Goal: Task Accomplishment & Management: Use online tool/utility

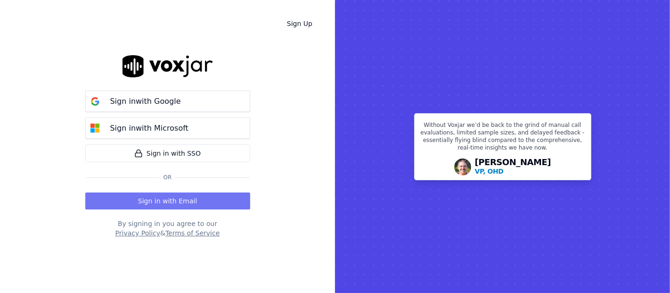
click at [139, 203] on button "Sign in with Email" at bounding box center [167, 200] width 165 height 17
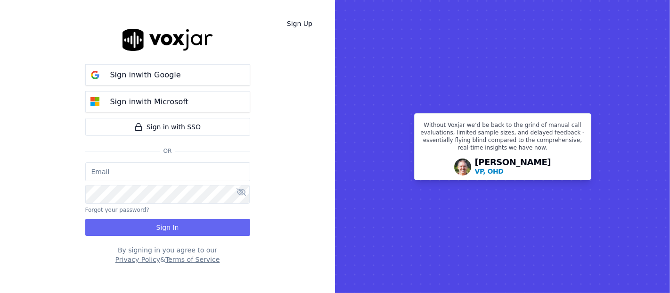
type input "shadia.decastro01.baq@nwfg.net"
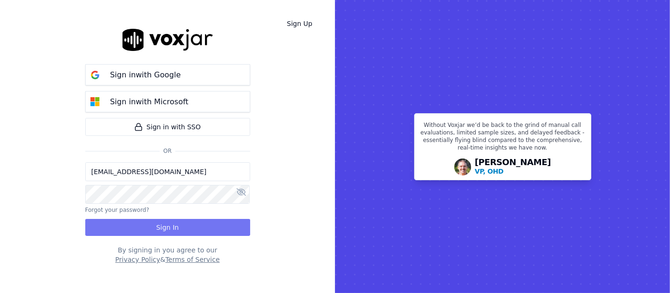
click at [156, 227] on button "Sign In" at bounding box center [167, 227] width 165 height 17
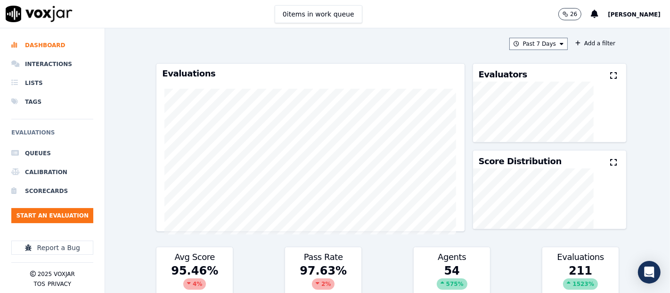
click at [610, 80] on button at bounding box center [615, 75] width 10 height 11
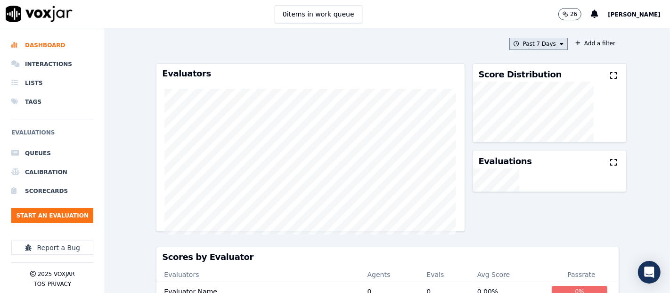
click at [560, 46] on icon at bounding box center [562, 44] width 4 height 6
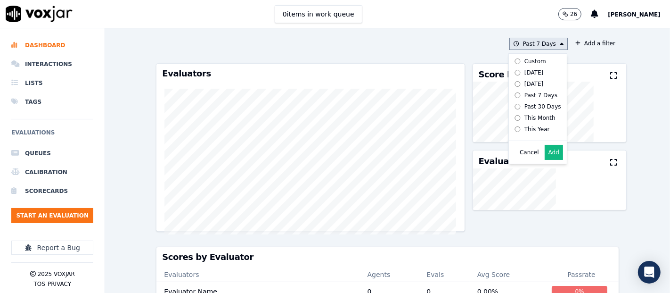
click at [545, 157] on button "Add" at bounding box center [554, 152] width 18 height 15
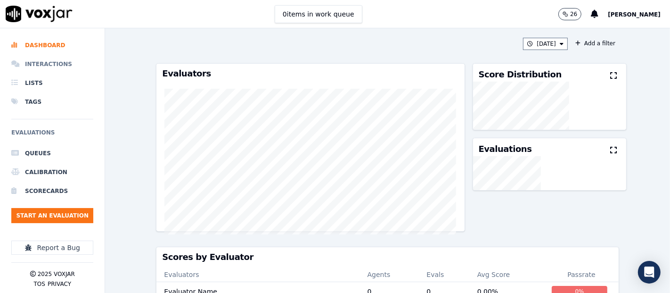
click at [63, 68] on li "Interactions" at bounding box center [52, 64] width 82 height 19
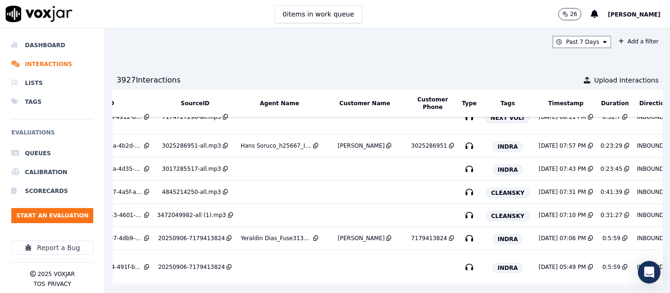
scroll to position [52, 0]
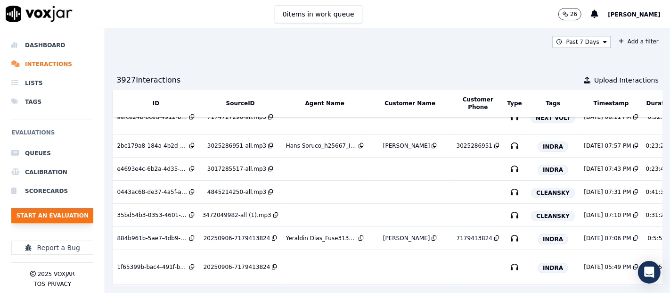
click at [66, 208] on button "Start an Evaluation" at bounding box center [52, 215] width 82 height 15
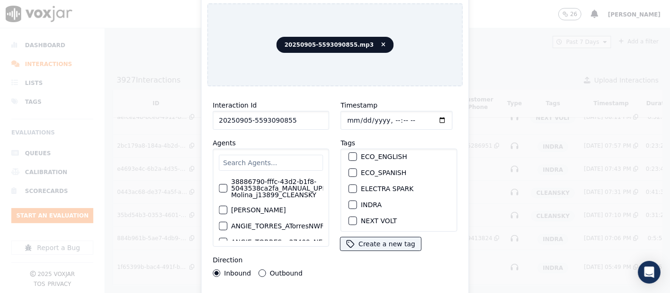
type input "20250905-5593090855"
click at [349, 201] on div "button" at bounding box center [352, 204] width 7 height 7
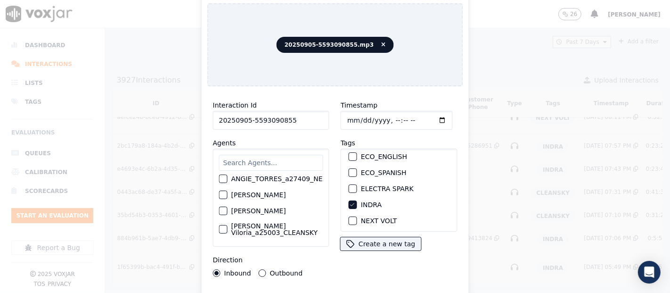
scroll to position [0, 0]
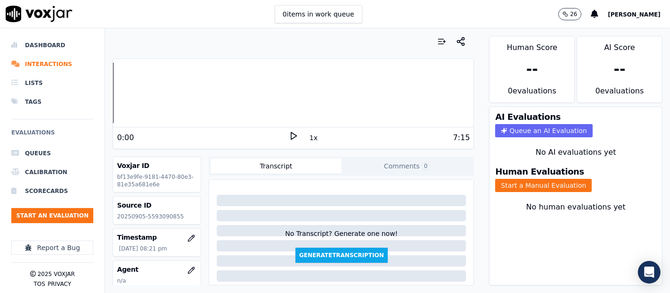
click at [146, 216] on p "20250905-5593090855" at bounding box center [157, 217] width 80 height 8
copy p "5593090855"
click at [148, 224] on div "Voxjar ID bf13e9fe-9181-4470-80e3-81e35a681e6e Source ID 20250905-5593090855 Ti…" at bounding box center [157, 220] width 89 height 129
click at [151, 214] on p "20250905-5593090855" at bounding box center [157, 217] width 80 height 8
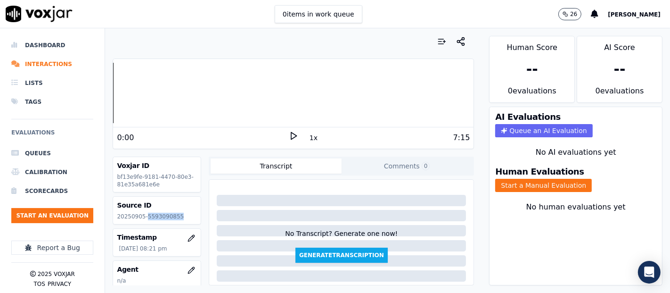
click at [151, 214] on p "20250905-5593090855" at bounding box center [157, 217] width 80 height 8
copy p "5593090855"
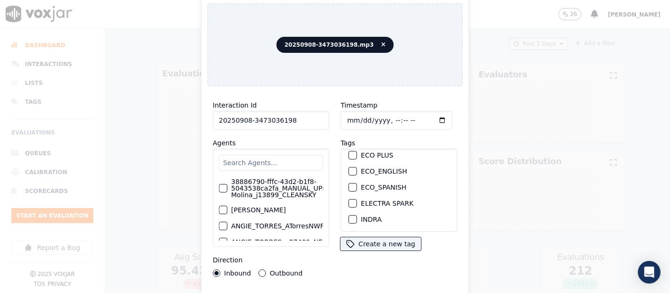
scroll to position [52, 0]
type input "20250908-3473036198"
click at [349, 201] on div "button" at bounding box center [352, 204] width 7 height 7
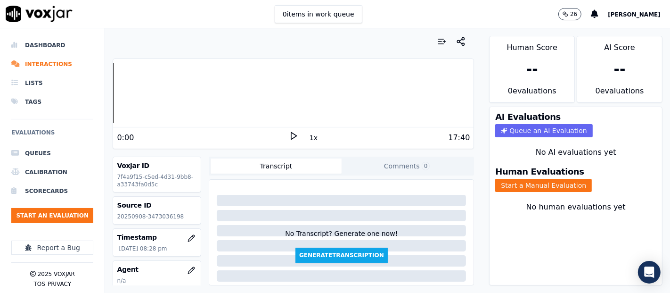
click at [160, 214] on p "20250908-3473036198" at bounding box center [157, 217] width 80 height 8
copy p "3473036198"
click at [506, 179] on button "Start a Manual Evaluation" at bounding box center [543, 185] width 97 height 13
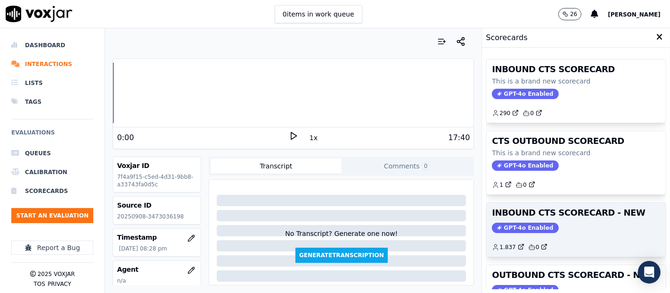
click at [579, 216] on h3 "INBOUND CTS SCORECARD - NEW" at bounding box center [576, 212] width 168 height 8
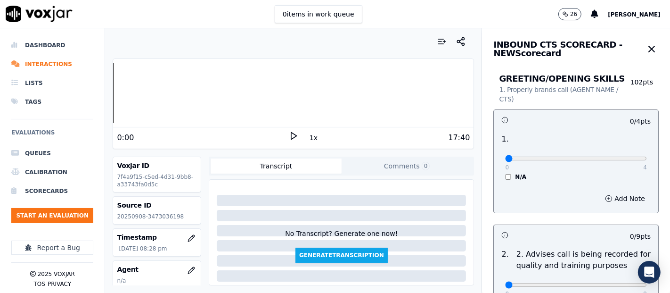
click at [292, 138] on icon at bounding box center [293, 135] width 9 height 9
click at [289, 131] on icon at bounding box center [293, 135] width 9 height 9
click at [287, 130] on div "0:08 1x 17:40" at bounding box center [293, 137] width 361 height 20
click at [291, 135] on polygon at bounding box center [294, 135] width 6 height 7
click at [128, 92] on div at bounding box center [293, 93] width 361 height 60
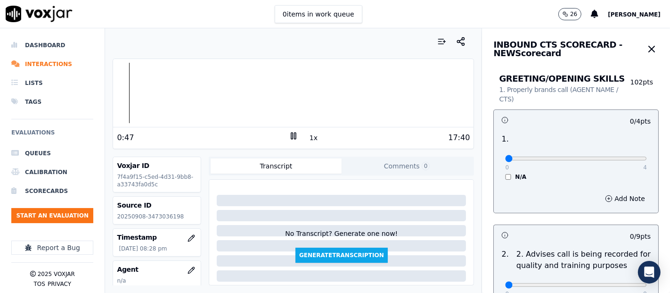
click at [120, 92] on div at bounding box center [293, 93] width 361 height 60
type input "4"
click at [616, 156] on input "range" at bounding box center [576, 158] width 142 height 4
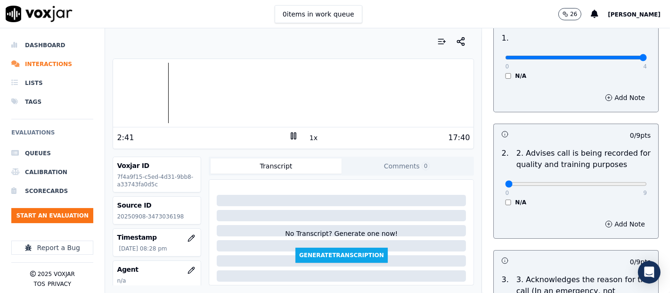
scroll to position [105, 0]
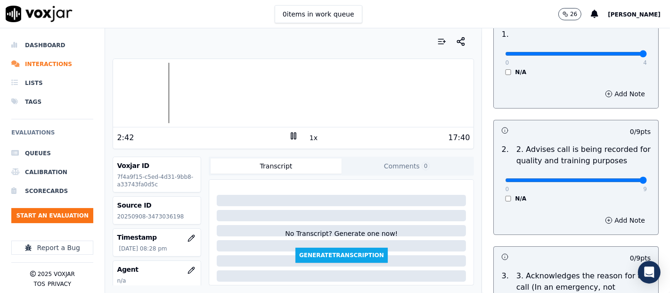
type input "9"
click at [620, 182] on input "range" at bounding box center [576, 180] width 142 height 4
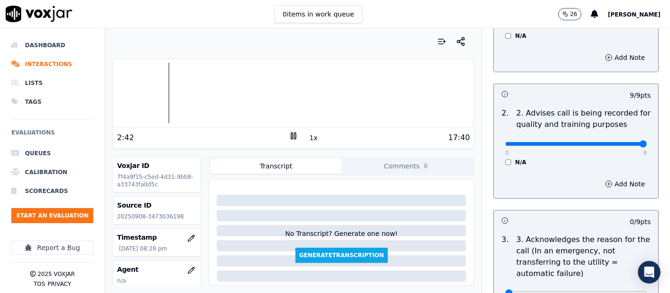
scroll to position [209, 0]
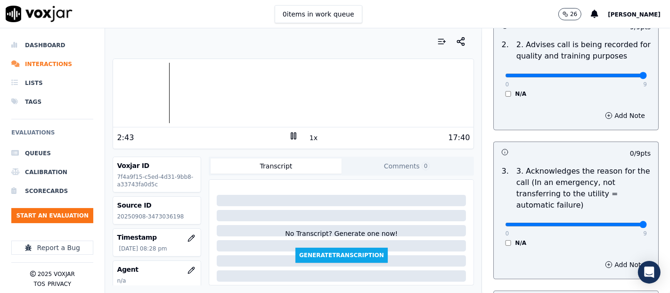
type input "9"
click at [623, 222] on input "range" at bounding box center [576, 224] width 142 height 4
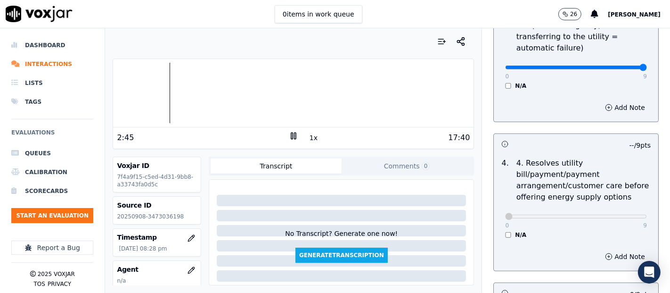
scroll to position [471, 0]
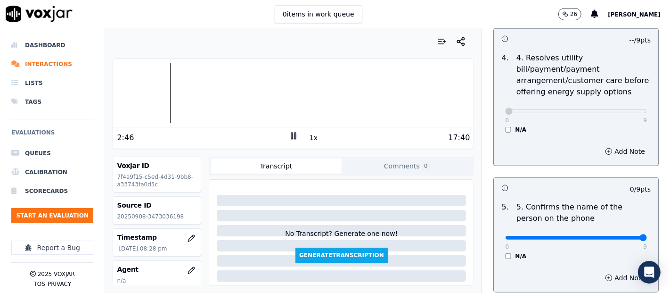
type input "9"
click at [621, 239] on input "range" at bounding box center [576, 238] width 142 height 4
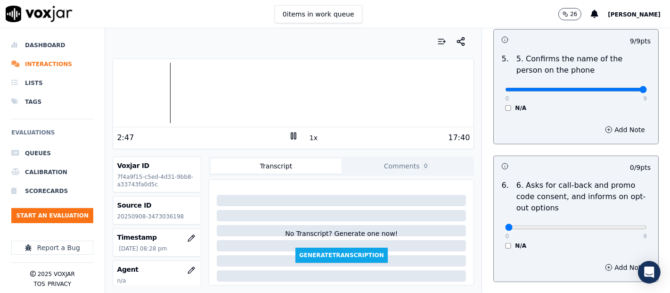
scroll to position [628, 0]
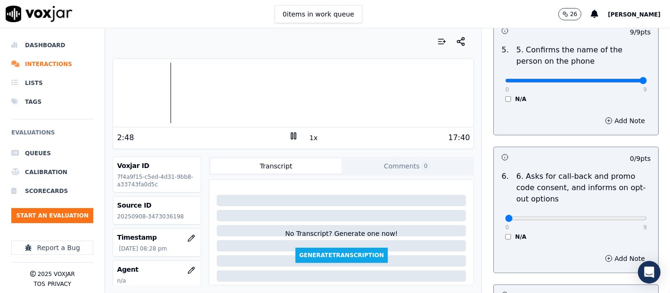
click at [498, 231] on div "0 9 N/A" at bounding box center [576, 223] width 157 height 36
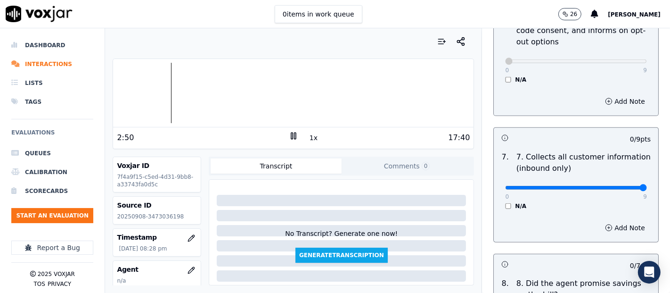
type input "9"
click at [616, 186] on input "range" at bounding box center [576, 188] width 142 height 4
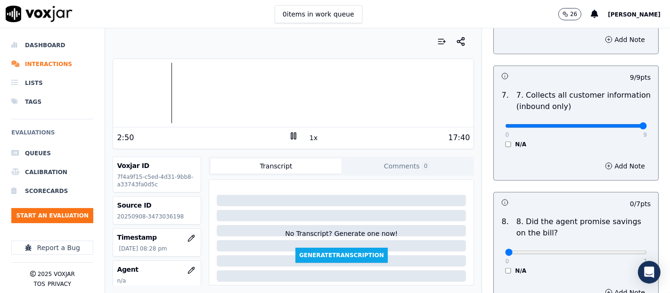
scroll to position [942, 0]
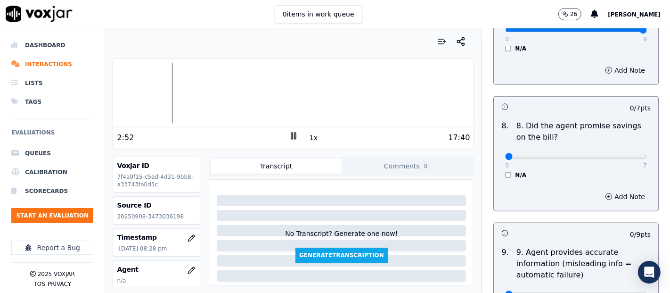
click at [505, 176] on div "N/A" at bounding box center [576, 175] width 142 height 8
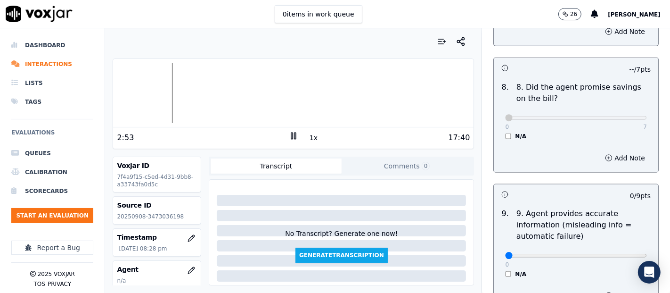
scroll to position [1047, 0]
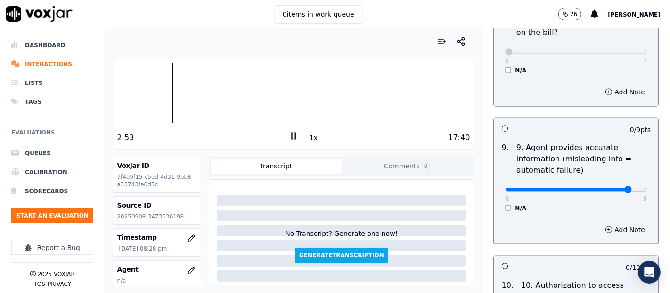
click at [611, 189] on input "range" at bounding box center [576, 190] width 142 height 4
click at [623, 189] on div "0 9 N/A" at bounding box center [576, 194] width 157 height 36
type input "9"
click at [620, 188] on input "range" at bounding box center [576, 190] width 142 height 4
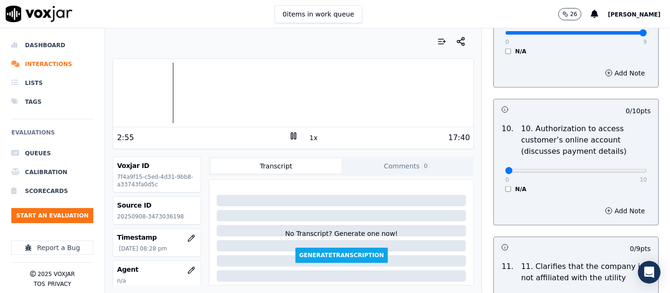
scroll to position [1204, 0]
click at [498, 184] on div "0 10 N/A" at bounding box center [576, 174] width 157 height 36
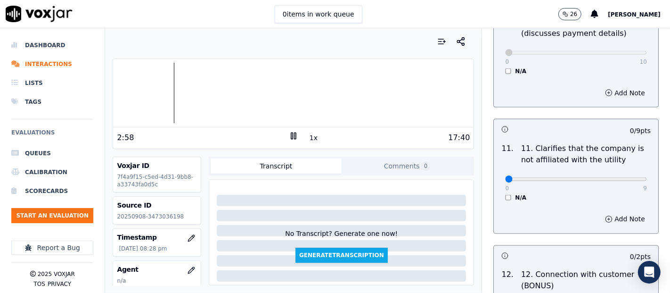
scroll to position [1361, 0]
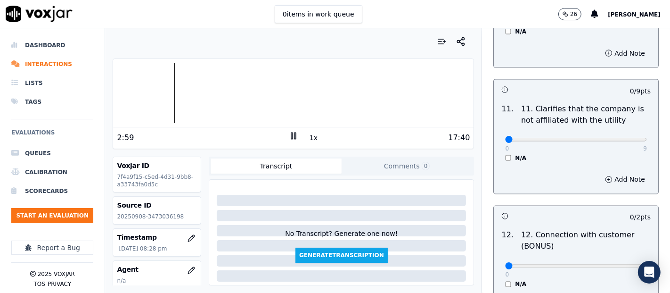
click at [624, 137] on div "0 9 N/A" at bounding box center [576, 144] width 157 height 36
type input "9"
click at [622, 138] on input "range" at bounding box center [576, 140] width 142 height 4
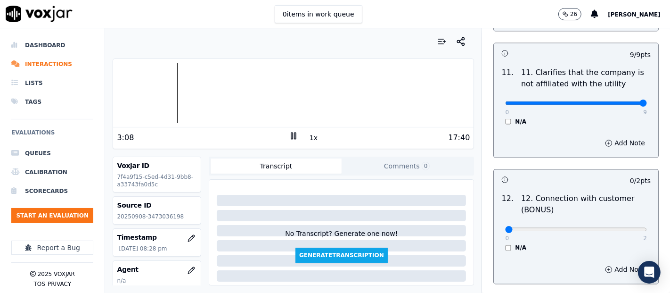
scroll to position [1414, 0]
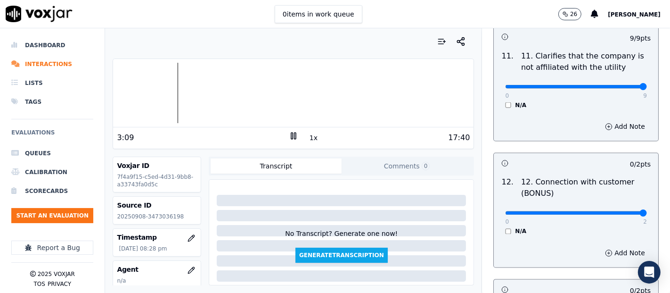
type input "2"
click at [618, 211] on input "range" at bounding box center [576, 213] width 142 height 4
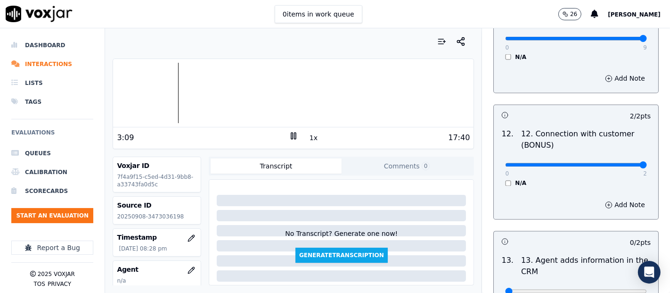
scroll to position [1518, 0]
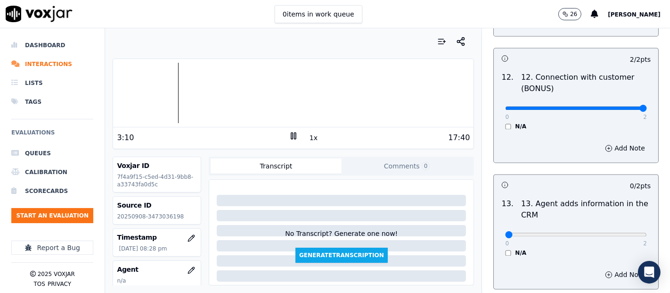
click at [618, 229] on div "0 2" at bounding box center [576, 234] width 142 height 11
type input "2"
click at [618, 233] on input "range" at bounding box center [576, 235] width 142 height 4
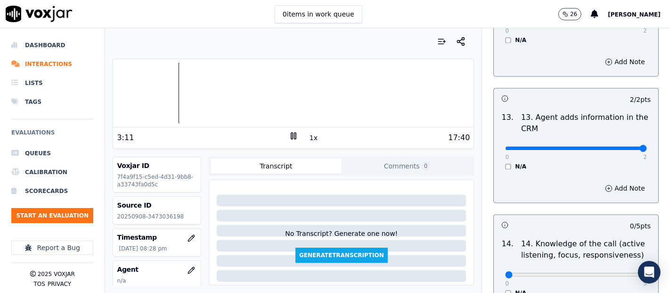
scroll to position [1675, 0]
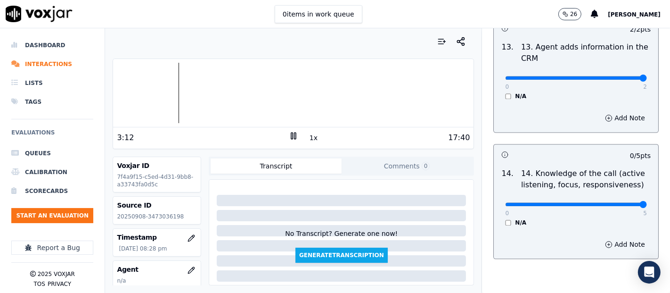
type input "5"
click at [616, 203] on input "range" at bounding box center [576, 204] width 142 height 4
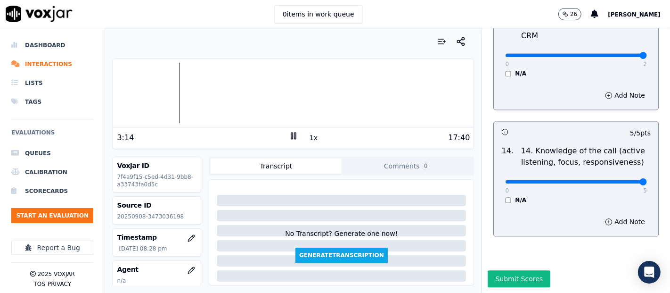
scroll to position [105, 0]
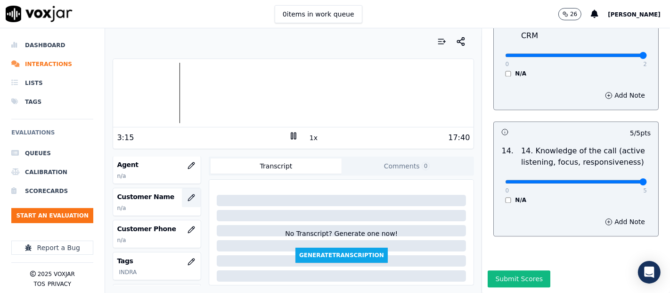
drag, startPoint x: 177, startPoint y: 207, endPoint x: 176, endPoint y: 201, distance: 6.1
click at [177, 205] on p "n/a" at bounding box center [157, 208] width 80 height 8
click at [188, 198] on icon "button" at bounding box center [192, 198] width 8 height 8
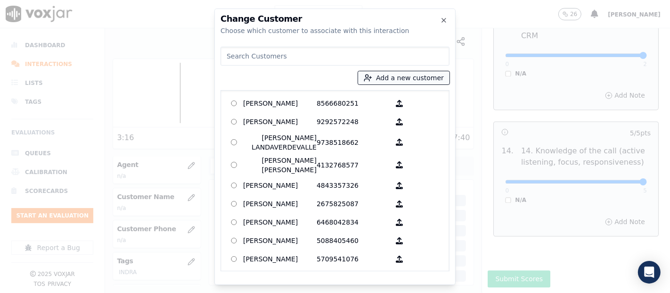
click at [393, 76] on button "Add a new customer" at bounding box center [403, 77] width 91 height 13
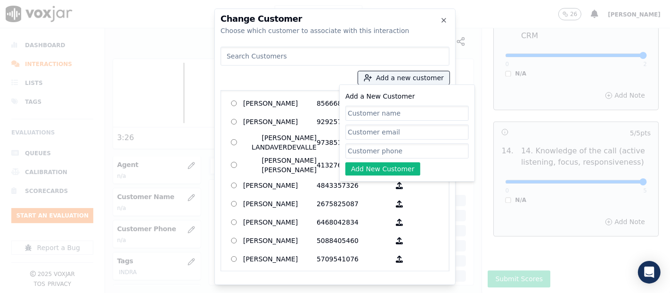
click at [368, 115] on input "Add a New Customer" at bounding box center [406, 113] width 123 height 15
paste input "Maria Estevez Email:"
type input "Maria Estevez Email:"
click at [389, 153] on input "Add a New Customer" at bounding box center [406, 150] width 123 height 15
paste input "Maria Estevez Email:"
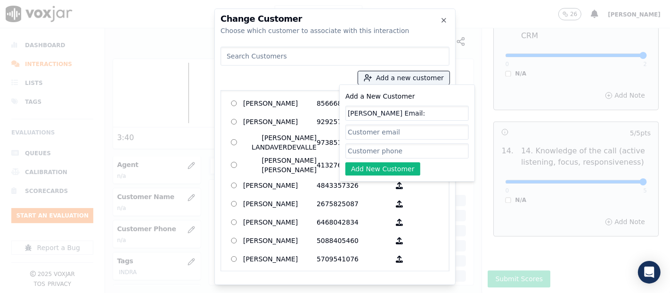
type input "Maria Estevez Email:"
drag, startPoint x: 410, startPoint y: 145, endPoint x: 289, endPoint y: 124, distance: 123.0
click at [284, 126] on div "Add a new customer Add a New Customer Maria Estevez Email: Maria Estevez Email:…" at bounding box center [335, 157] width 229 height 228
click at [371, 151] on input "Add a New Customer" at bounding box center [406, 150] width 123 height 15
paste input "3473036198"
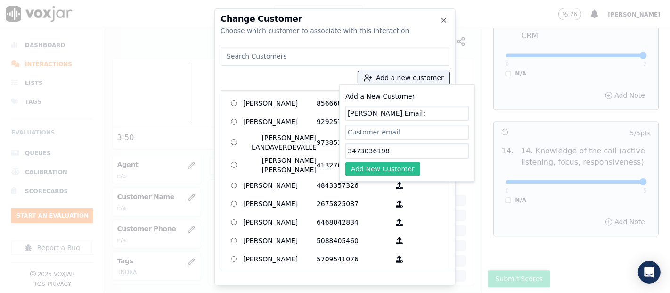
type input "3473036198"
click at [377, 162] on button "Add New Customer" at bounding box center [382, 168] width 75 height 13
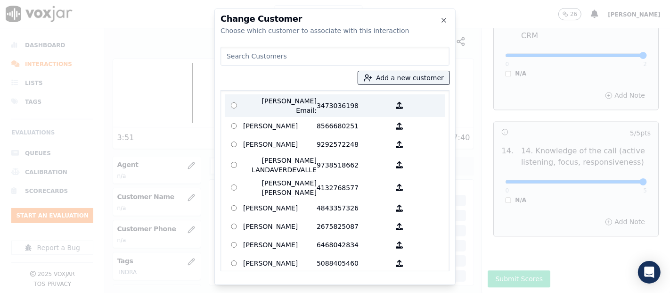
drag, startPoint x: 273, startPoint y: 92, endPoint x: 278, endPoint y: 103, distance: 11.2
click at [274, 95] on div "Maria Estevez Email: 3473036198 AGUEDA SANTANA 8566680251 ALEXIS SUNQUI 9292572…" at bounding box center [335, 180] width 229 height 181
click at [279, 104] on p "Maria Estevez Email:" at bounding box center [280, 105] width 74 height 19
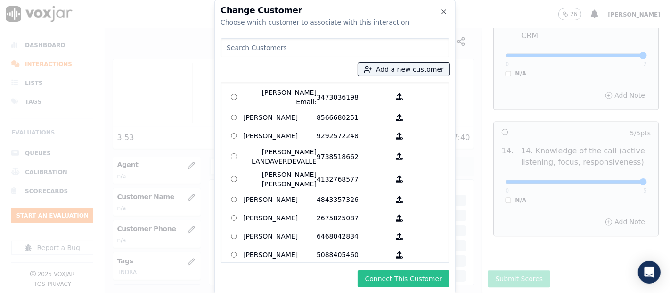
click at [387, 272] on button "Connect This Customer" at bounding box center [404, 278] width 92 height 17
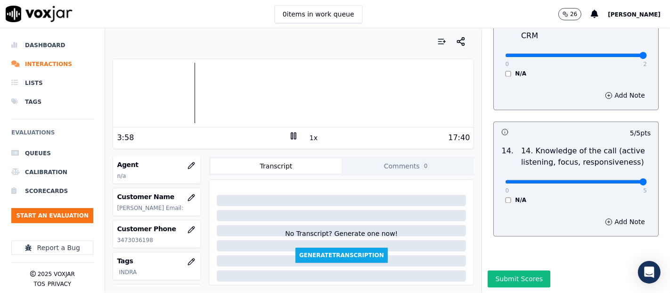
click at [289, 133] on icon at bounding box center [293, 135] width 9 height 9
click at [188, 167] on icon "button" at bounding box center [192, 166] width 8 height 8
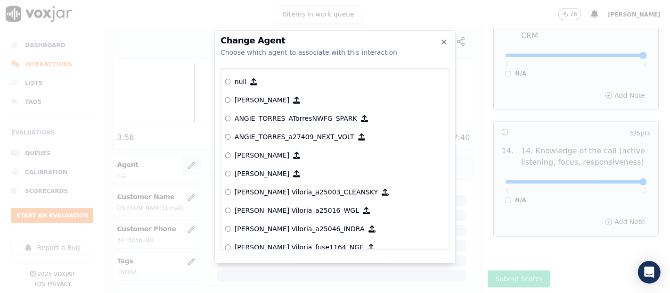
click at [180, 167] on div at bounding box center [335, 146] width 670 height 293
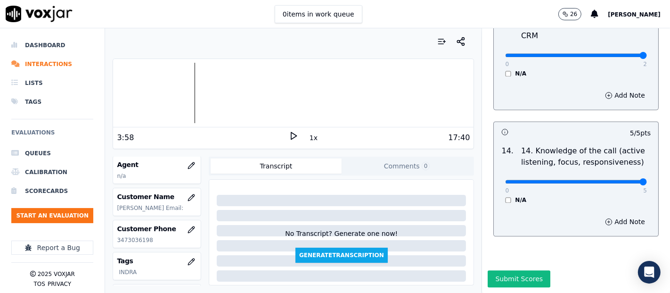
click at [291, 134] on polygon at bounding box center [294, 135] width 6 height 7
click at [113, 87] on div at bounding box center [293, 93] width 361 height 60
click at [98, 98] on div "Dashboard Interactions Lists Tags Evaluations Queues Calibration Scorecards Sta…" at bounding box center [335, 160] width 670 height 264
click at [188, 162] on icon "button" at bounding box center [192, 166] width 8 height 8
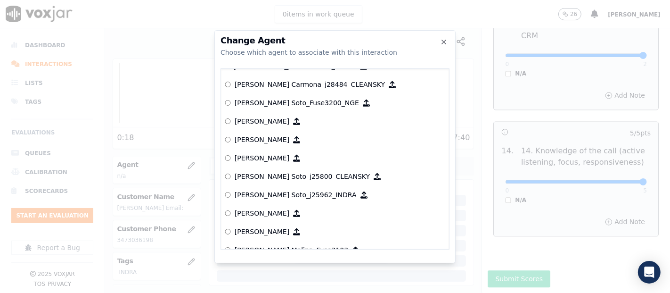
scroll to position [2770, 0]
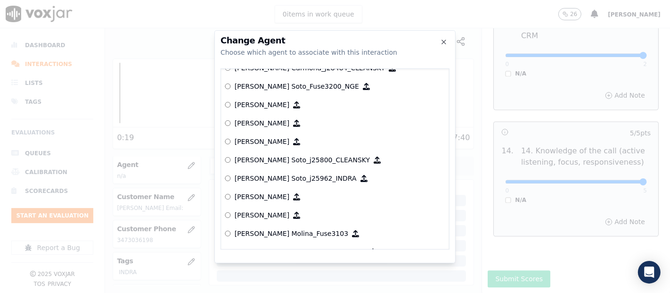
click at [284, 178] on p "[PERSON_NAME] Soto_j25962_INDRA" at bounding box center [296, 177] width 122 height 9
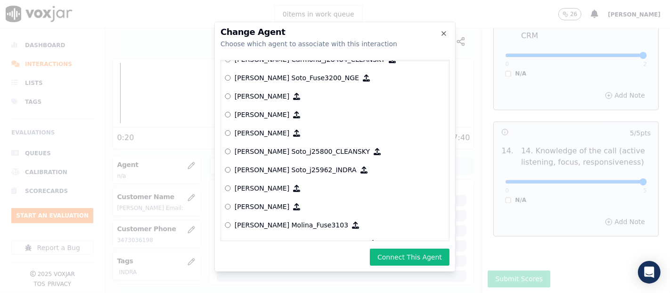
click at [405, 249] on button "Connect This Agent" at bounding box center [410, 256] width 80 height 17
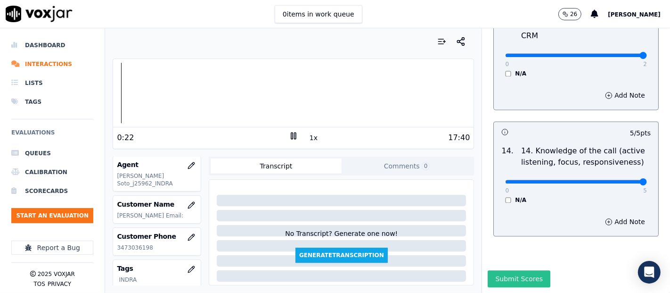
click at [516, 270] on button "Submit Scores" at bounding box center [519, 278] width 63 height 17
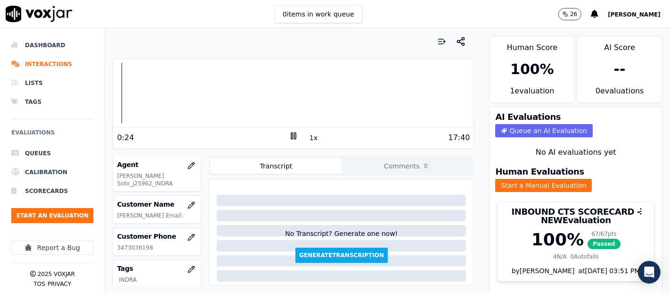
click at [291, 134] on rect at bounding box center [291, 135] width 1 height 6
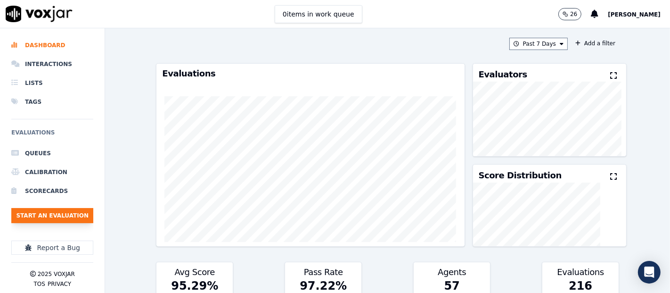
click at [87, 217] on button "Start an Evaluation" at bounding box center [52, 215] width 82 height 15
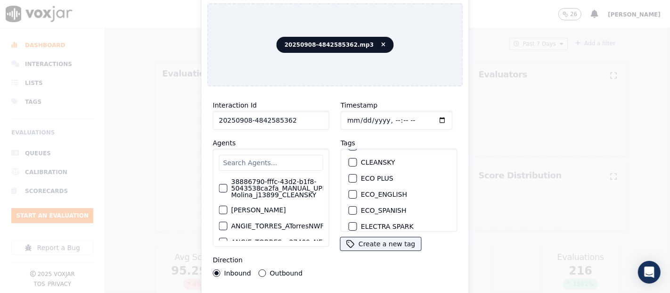
scroll to position [52, 0]
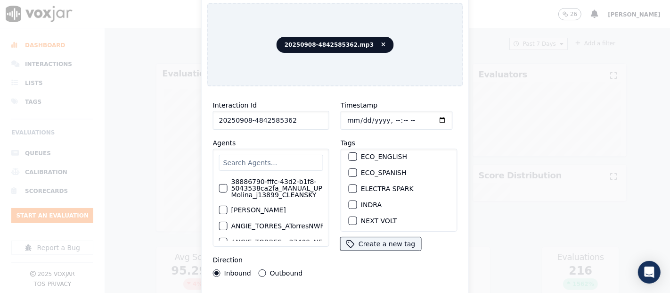
type input "20250908-4842585362"
drag, startPoint x: 350, startPoint y: 200, endPoint x: 345, endPoint y: 213, distance: 13.4
click at [348, 204] on div "INDRA" at bounding box center [399, 205] width 108 height 16
drag, startPoint x: 348, startPoint y: 196, endPoint x: 354, endPoint y: 235, distance: 39.5
click at [349, 201] on div "button" at bounding box center [352, 204] width 7 height 7
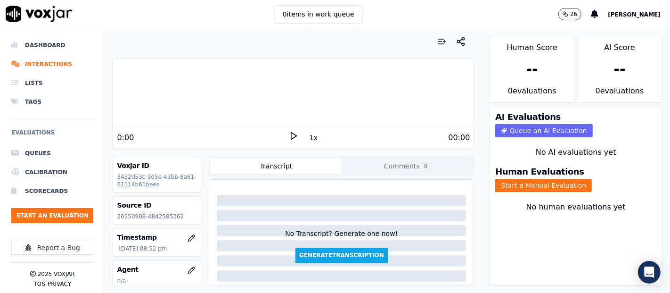
click at [159, 216] on p "20250908-4842585362" at bounding box center [157, 217] width 80 height 8
click at [160, 216] on p "20250908-4842585362" at bounding box center [157, 217] width 80 height 8
click at [161, 216] on p "20250908-4842585362" at bounding box center [157, 217] width 80 height 8
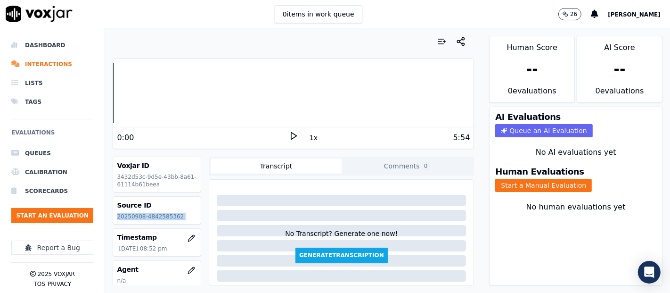
click at [161, 216] on p "20250908-4842585362" at bounding box center [157, 217] width 80 height 8
drag, startPoint x: 285, startPoint y: 132, endPoint x: 280, endPoint y: 132, distance: 4.7
click at [289, 132] on icon at bounding box center [293, 135] width 9 height 9
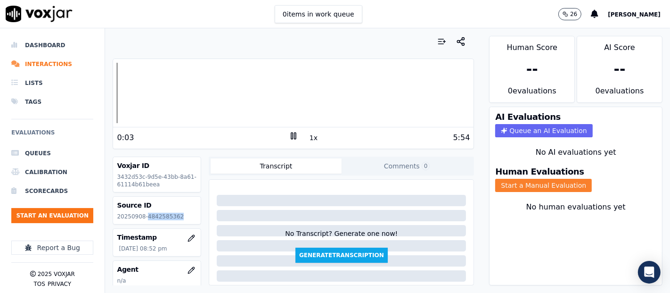
click at [505, 179] on button "Start a Manual Evaluation" at bounding box center [543, 185] width 97 height 13
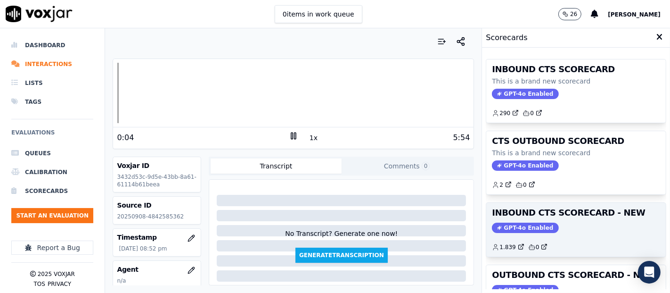
click at [529, 209] on h3 "INBOUND CTS SCORECARD - NEW" at bounding box center [576, 212] width 168 height 8
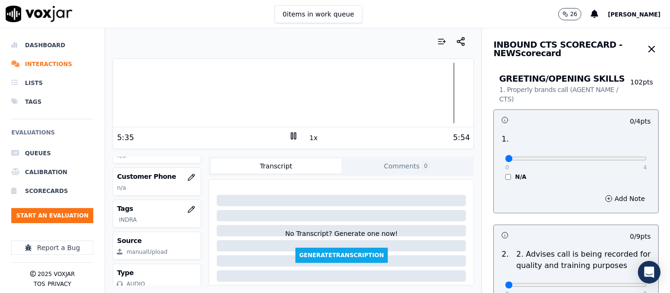
scroll to position [105, 0]
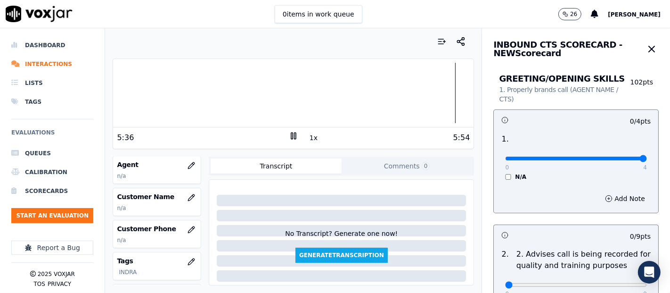
type input "4"
click at [619, 156] on input "range" at bounding box center [576, 158] width 142 height 4
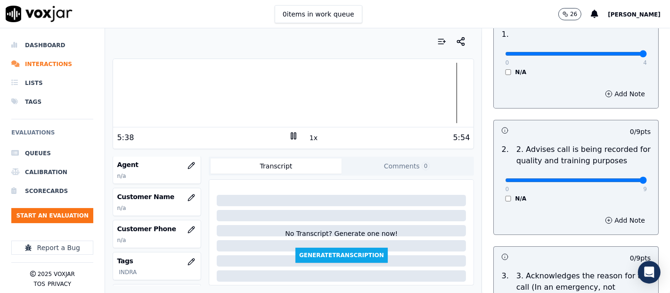
type input "9"
click at [618, 182] on input "range" at bounding box center [576, 180] width 142 height 4
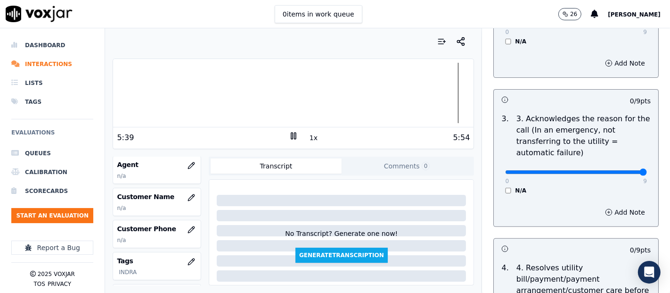
type input "9"
click at [619, 173] on input "range" at bounding box center [576, 172] width 142 height 4
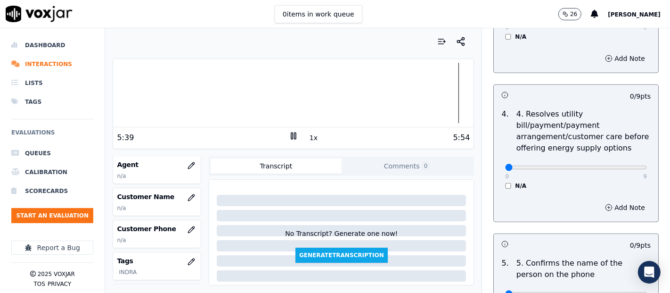
scroll to position [418, 0]
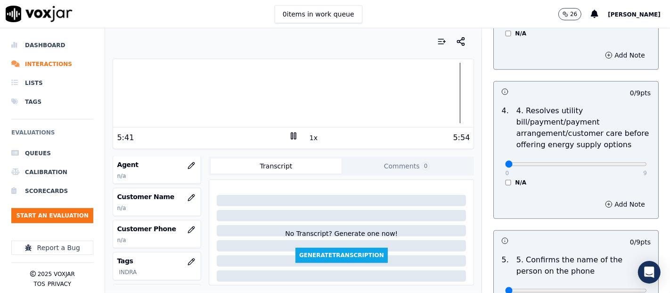
click at [505, 180] on div "N/A" at bounding box center [576, 183] width 142 height 8
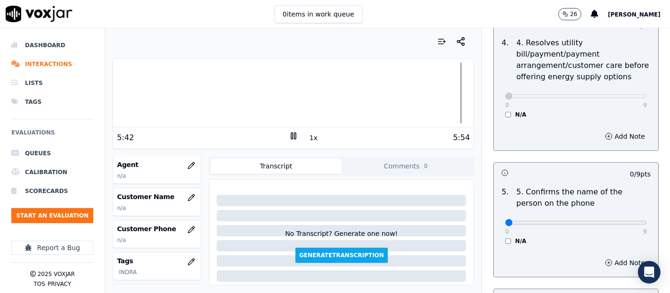
scroll to position [524, 0]
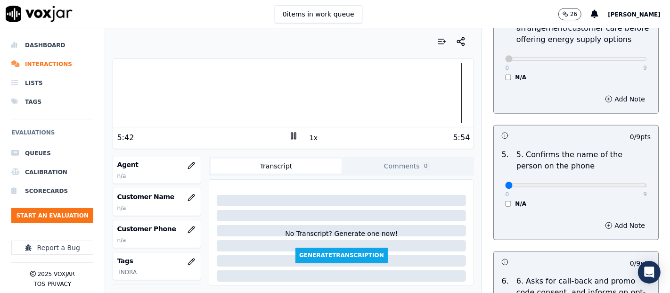
click at [614, 189] on div "0 9 N/A" at bounding box center [576, 190] width 157 height 36
type input "9"
click at [618, 187] on input "range" at bounding box center [576, 185] width 142 height 4
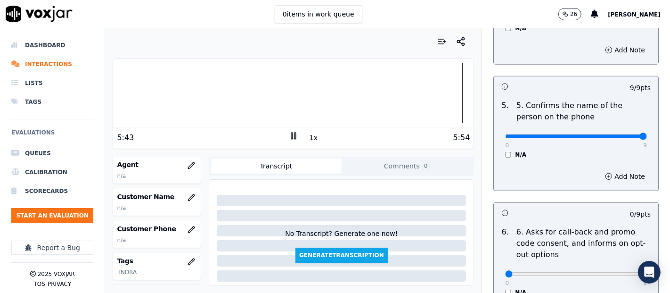
scroll to position [680, 0]
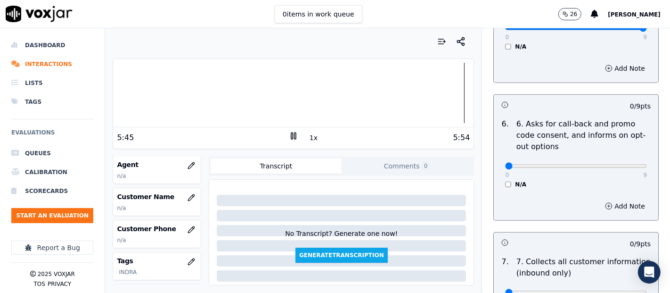
click at [494, 186] on div "6 . 6. Asks for call-back and promo code consent, and informs on opt-out option…" at bounding box center [576, 153] width 164 height 77
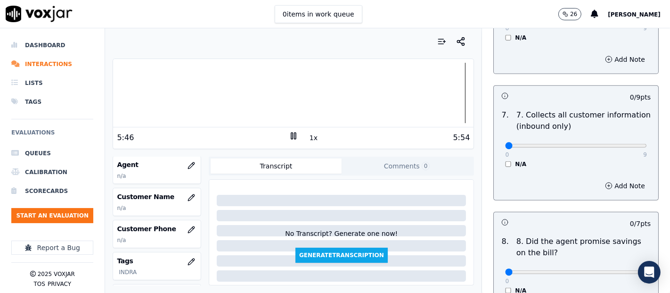
scroll to position [837, 0]
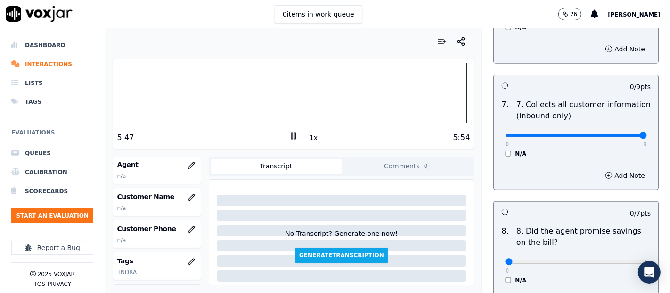
type input "9"
click at [613, 136] on input "range" at bounding box center [576, 135] width 142 height 4
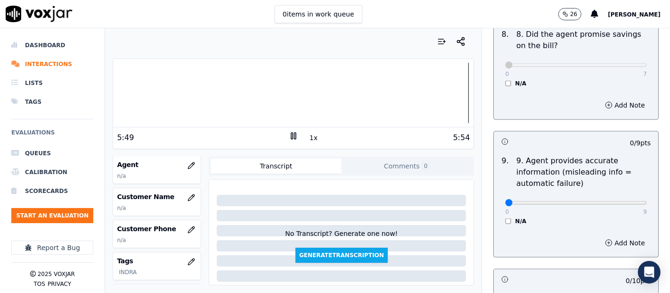
scroll to position [1099, 0]
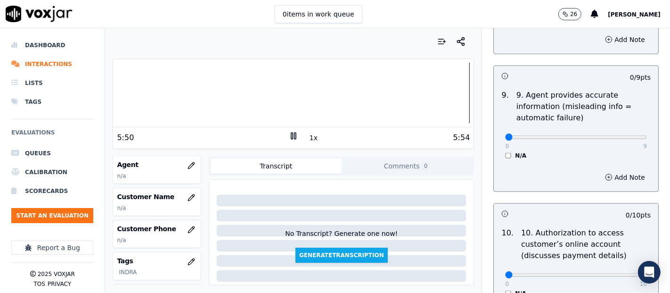
drag, startPoint x: 629, startPoint y: 136, endPoint x: 624, endPoint y: 137, distance: 4.9
click at [630, 136] on div "0 9 N/A" at bounding box center [576, 141] width 157 height 36
type input "9"
click at [620, 135] on input "range" at bounding box center [576, 137] width 142 height 4
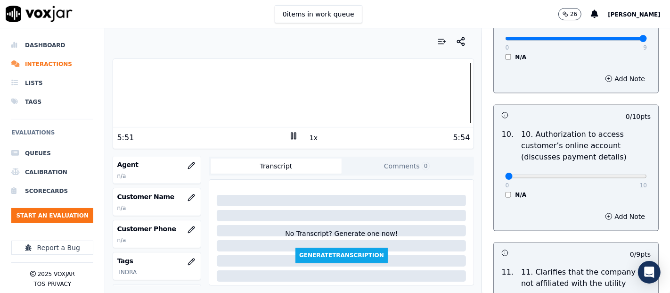
scroll to position [1256, 0]
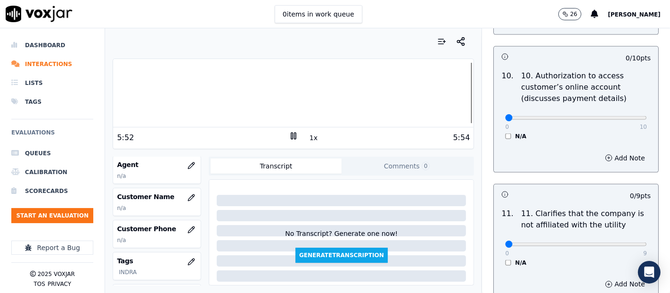
click at [494, 137] on div "10 . 10. Authorization to access customer’s online account (discusses payment d…" at bounding box center [576, 104] width 164 height 77
click at [500, 127] on div "0 10 N/A" at bounding box center [576, 122] width 157 height 36
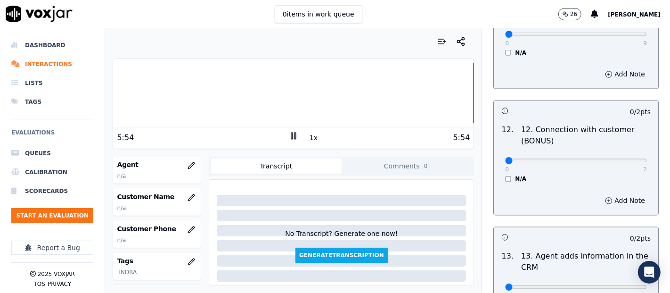
scroll to position [1414, 0]
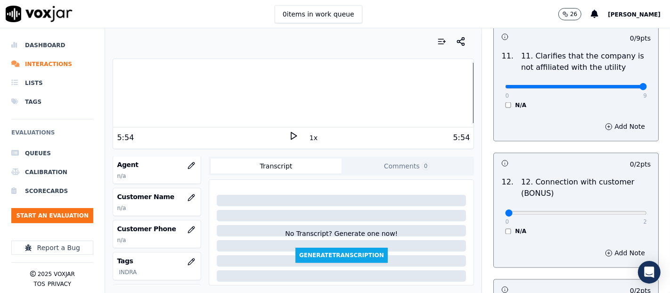
type input "9"
click at [617, 85] on input "range" at bounding box center [576, 87] width 142 height 4
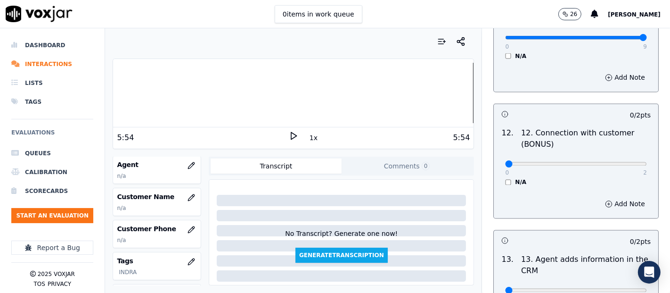
scroll to position [1518, 0]
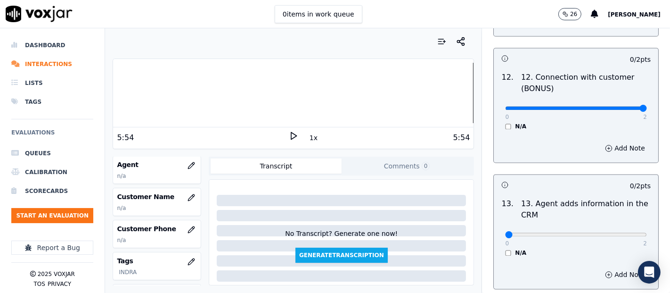
type input "2"
click at [620, 107] on input "range" at bounding box center [576, 109] width 142 height 4
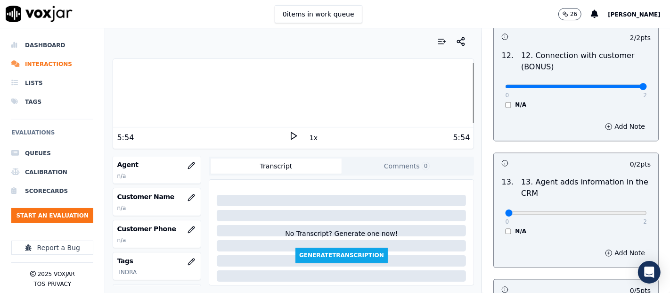
scroll to position [1571, 0]
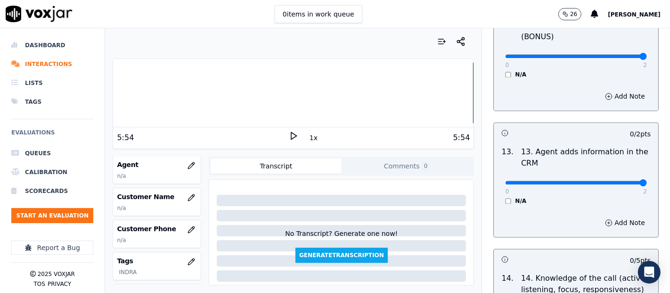
type input "2"
click at [615, 180] on input "range" at bounding box center [576, 182] width 142 height 4
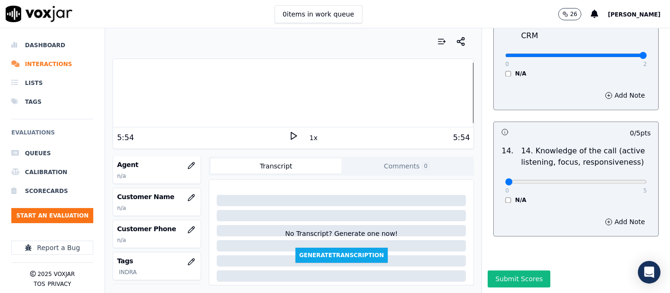
scroll to position [1717, 0]
type input "5"
click at [615, 180] on input "range" at bounding box center [576, 182] width 142 height 4
click at [182, 198] on button "button" at bounding box center [191, 197] width 19 height 19
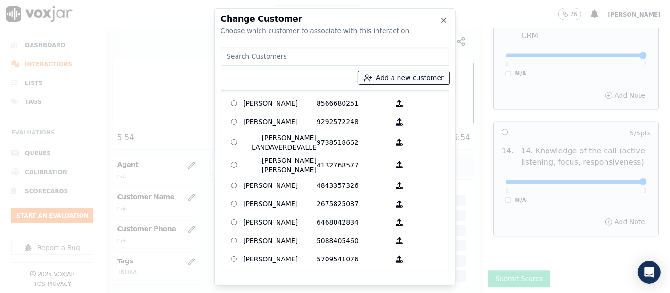
click at [370, 80] on icon "button" at bounding box center [367, 80] width 5 height 2
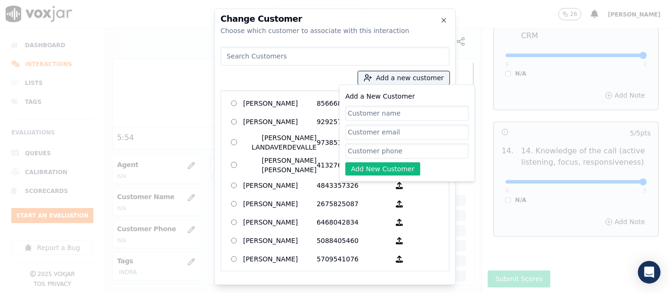
paste input "[PERSON_NAME]"
type input "[PERSON_NAME]"
click at [361, 153] on input "Add a New Customer" at bounding box center [406, 150] width 123 height 15
paste input "4842585362"
type input "4842585362"
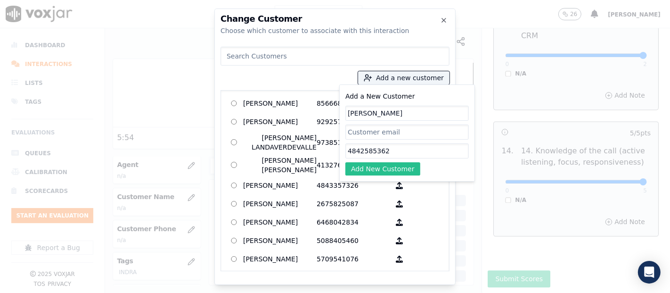
click at [391, 167] on button "Add New Customer" at bounding box center [382, 168] width 75 height 13
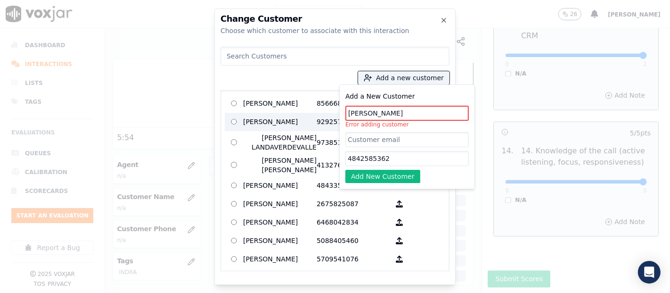
drag, startPoint x: 396, startPoint y: 115, endPoint x: 333, endPoint y: 116, distance: 63.2
click at [333, 116] on div "Add a new customer Add a New Customer Heriberto Ortiz Error adding customer 484…" at bounding box center [335, 157] width 229 height 228
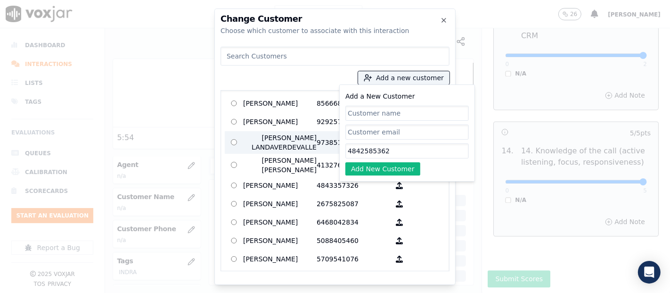
drag, startPoint x: 381, startPoint y: 156, endPoint x: 277, endPoint y: 146, distance: 105.0
click at [277, 146] on div "Add a new customer Add a New Customer 4842585362 Add New Customer AGUEDA SANTAN…" at bounding box center [335, 157] width 229 height 228
type input "2"
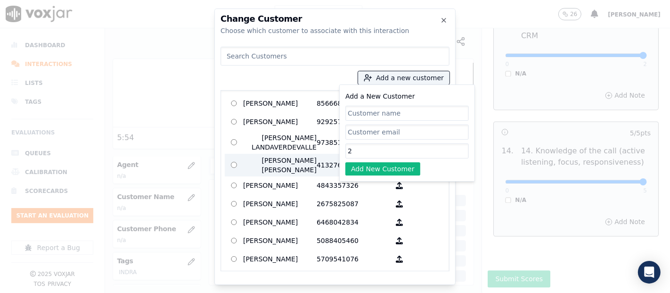
drag, startPoint x: 358, startPoint y: 154, endPoint x: 319, endPoint y: 156, distance: 39.2
click at [319, 156] on div "Add a new customer Add a New Customer 2 Add New Customer AGUEDA SANTANA 8566680…" at bounding box center [335, 157] width 229 height 228
click at [254, 51] on input at bounding box center [335, 56] width 229 height 19
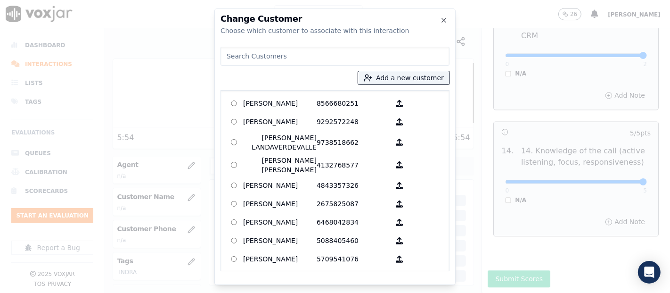
click at [253, 52] on input at bounding box center [335, 56] width 229 height 19
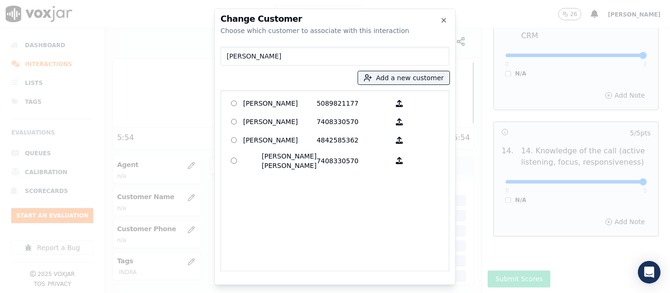
type input "heriberto"
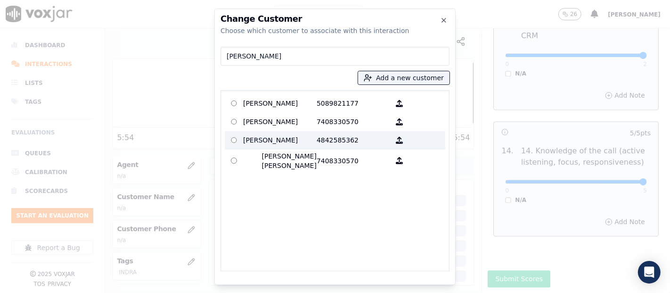
click at [257, 134] on p "[PERSON_NAME]" at bounding box center [280, 140] width 74 height 15
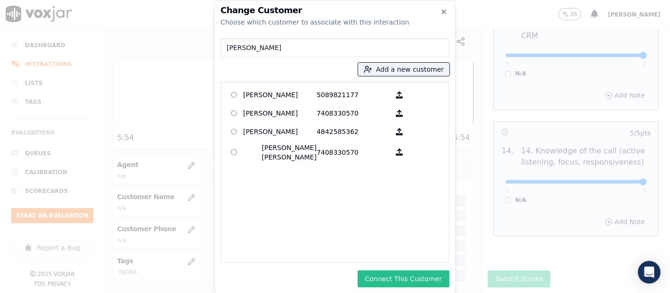
click at [402, 278] on button "Connect This Customer" at bounding box center [404, 278] width 92 height 17
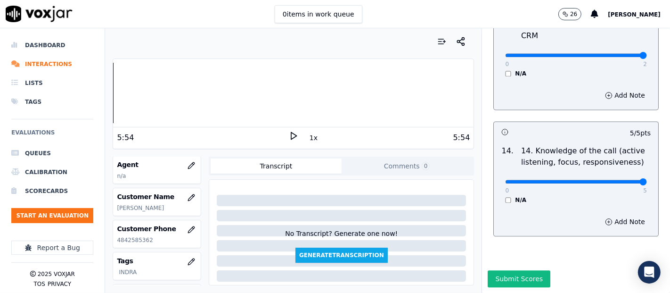
click at [65, 120] on div "Dashboard Interactions Lists Tags Evaluations Queues Calibration Scorecards Sta…" at bounding box center [335, 160] width 670 height 264
click at [290, 137] on icon at bounding box center [293, 135] width 9 height 9
click at [289, 135] on icon at bounding box center [293, 135] width 9 height 9
click at [291, 134] on polygon at bounding box center [294, 135] width 6 height 7
click at [289, 134] on icon at bounding box center [293, 135] width 9 height 9
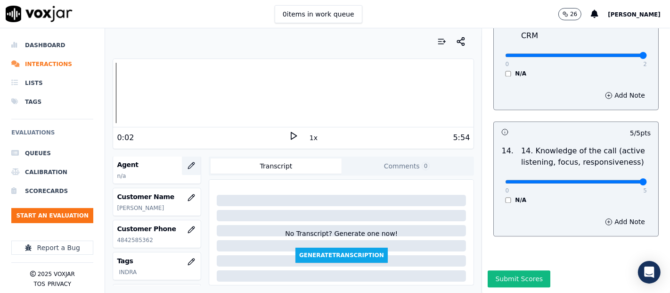
click at [182, 158] on button "button" at bounding box center [191, 165] width 19 height 19
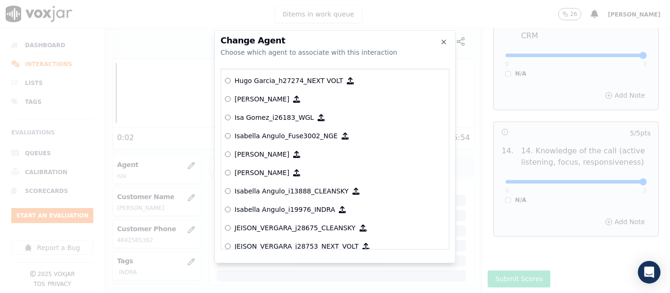
scroll to position [2259, 0]
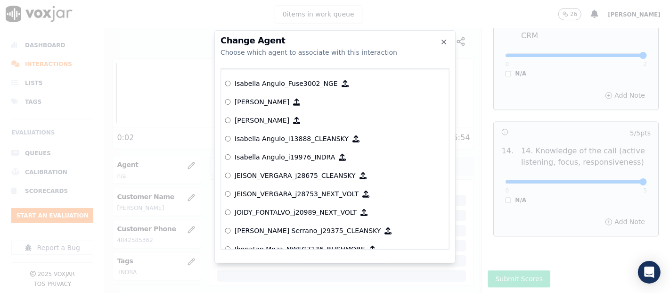
click at [281, 154] on p "Isabella Angulo_i19976_INDRA" at bounding box center [285, 156] width 101 height 9
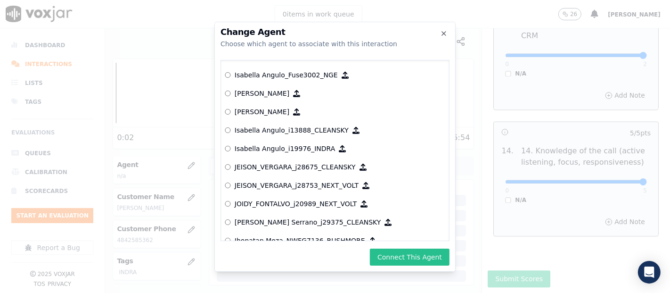
click at [425, 253] on button "Connect This Agent" at bounding box center [410, 256] width 80 height 17
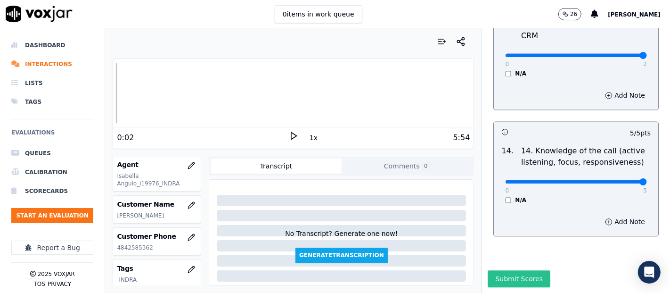
click at [510, 270] on button "Submit Scores" at bounding box center [519, 278] width 63 height 17
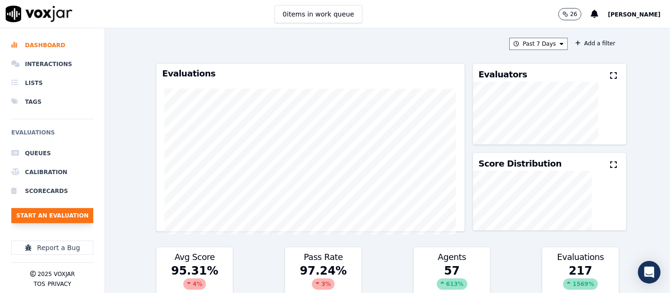
click at [74, 217] on button "Start an Evaluation" at bounding box center [52, 215] width 82 height 15
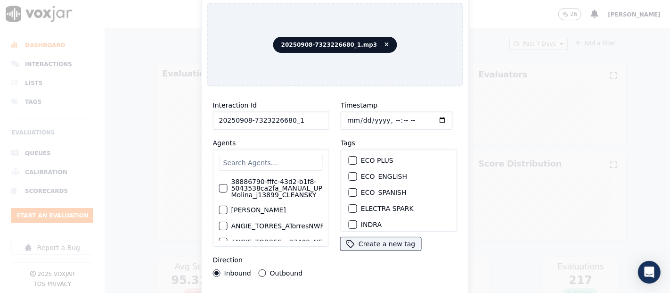
scroll to position [52, 0]
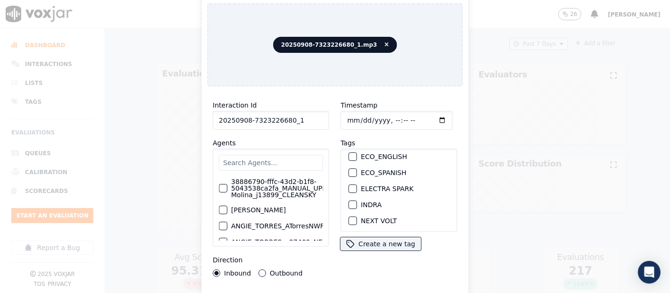
type input "20250908-7323226680_1"
click at [349, 203] on div "INDRA" at bounding box center [399, 205] width 108 height 16
click at [349, 201] on div "button" at bounding box center [352, 204] width 7 height 7
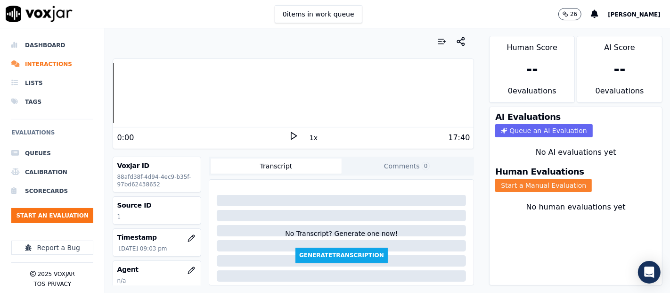
click at [511, 179] on button "Start a Manual Evaluation" at bounding box center [543, 185] width 97 height 13
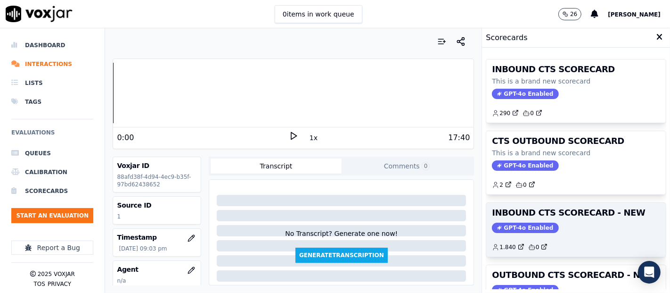
click at [588, 213] on h3 "INBOUND CTS SCORECARD - NEW" at bounding box center [576, 212] width 168 height 8
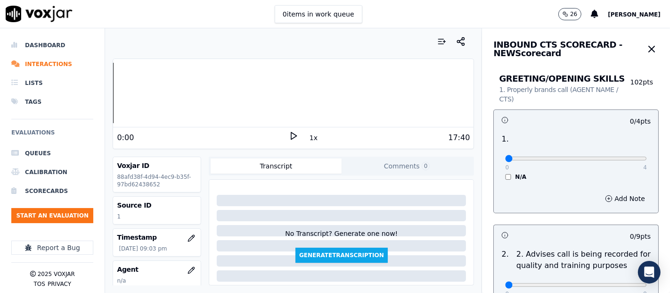
click at [291, 136] on icon at bounding box center [293, 135] width 9 height 9
click at [291, 134] on icon at bounding box center [293, 135] width 9 height 9
click at [291, 133] on polygon at bounding box center [294, 135] width 6 height 7
click at [289, 132] on icon at bounding box center [293, 135] width 9 height 9
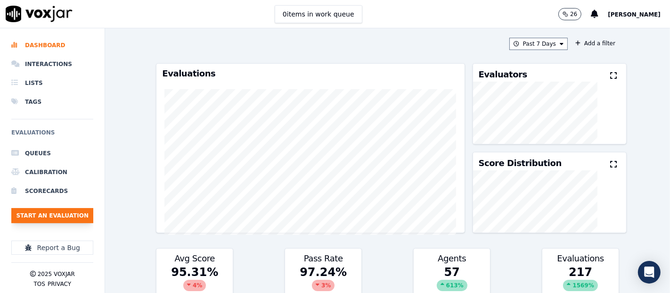
click at [39, 213] on button "Start an Evaluation" at bounding box center [52, 215] width 82 height 15
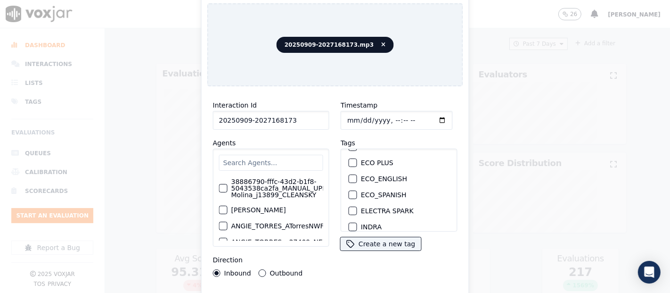
scroll to position [52, 0]
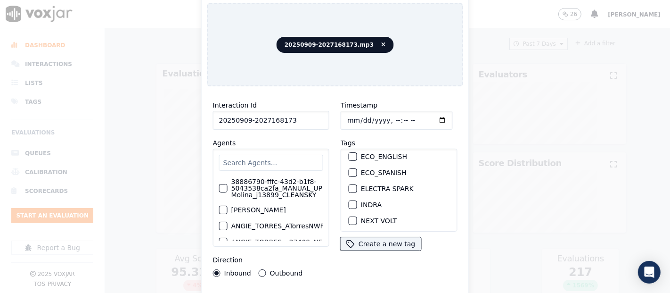
type input "20250909-2027168173"
click at [351, 201] on div "button" at bounding box center [352, 204] width 7 height 7
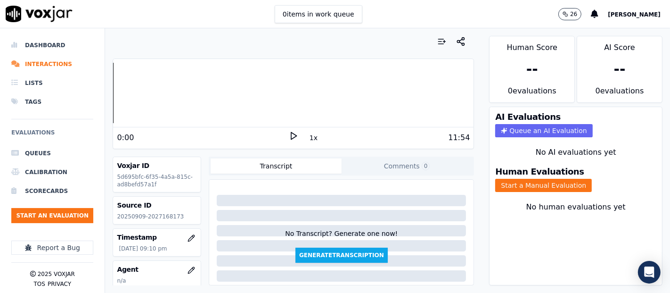
click at [151, 211] on div "Source ID 20250909-2027168173" at bounding box center [157, 210] width 88 height 27
click at [150, 213] on p "20250909-2027168173" at bounding box center [157, 217] width 80 height 8
copy p "2027168173"
click at [291, 132] on polygon at bounding box center [294, 135] width 6 height 7
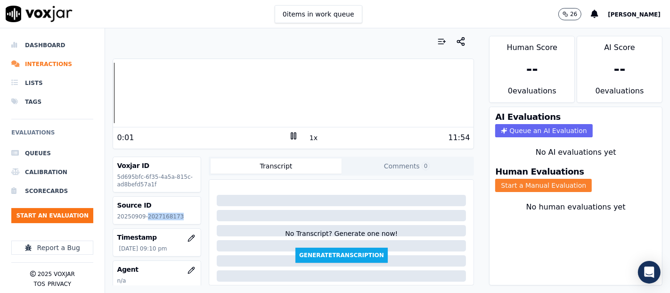
click at [502, 179] on button "Start a Manual Evaluation" at bounding box center [543, 185] width 97 height 13
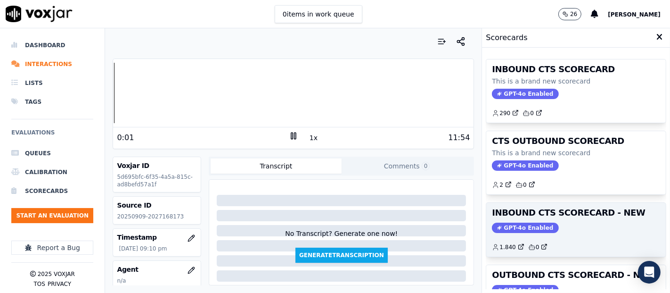
click at [529, 209] on h3 "INBOUND CTS SCORECARD - NEW" at bounding box center [576, 212] width 168 height 8
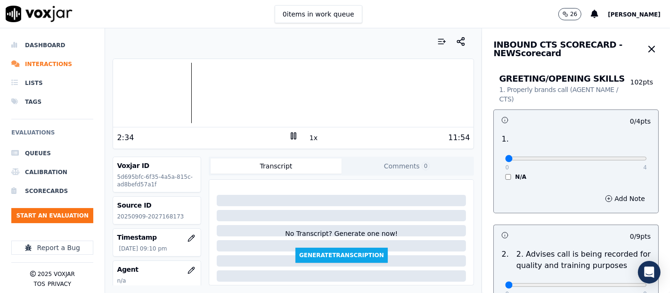
click at [289, 135] on icon at bounding box center [293, 135] width 9 height 9
click at [281, 135] on div "2:34" at bounding box center [203, 137] width 172 height 11
click at [289, 135] on icon at bounding box center [293, 135] width 9 height 9
click at [138, 89] on div at bounding box center [293, 93] width 361 height 60
click at [118, 87] on div at bounding box center [293, 93] width 361 height 60
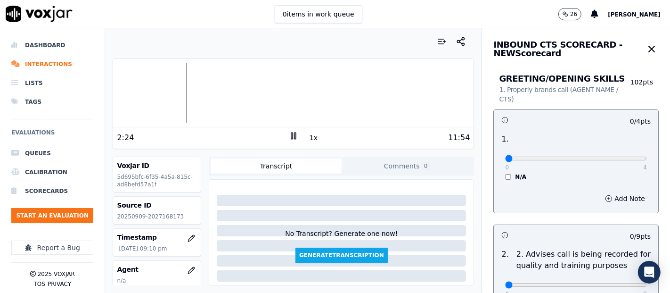
click at [289, 137] on icon at bounding box center [293, 135] width 9 height 9
click at [285, 129] on div "2:25 1x 11:54" at bounding box center [293, 137] width 361 height 20
click at [289, 142] on div "1x" at bounding box center [293, 137] width 9 height 13
click at [289, 139] on icon at bounding box center [293, 135] width 9 height 9
click at [621, 162] on div "0 4" at bounding box center [576, 157] width 142 height 11
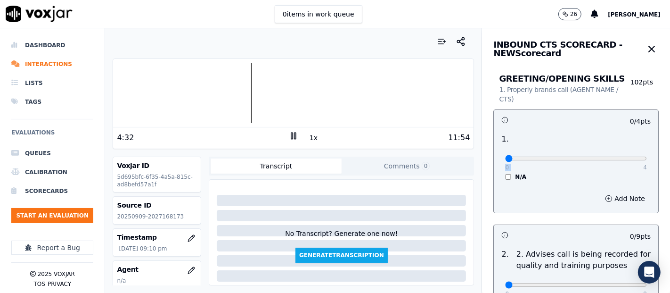
click at [621, 154] on div "0 4" at bounding box center [576, 157] width 142 height 11
type input "4"
click at [619, 158] on input "range" at bounding box center [576, 158] width 142 height 4
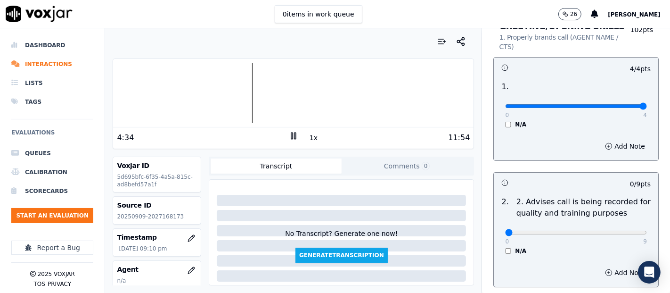
scroll to position [105, 0]
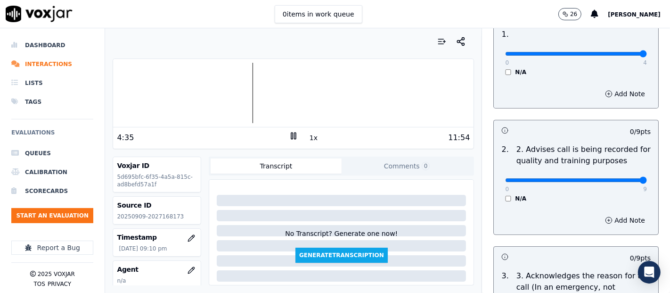
type input "9"
click at [615, 179] on input "range" at bounding box center [576, 180] width 142 height 4
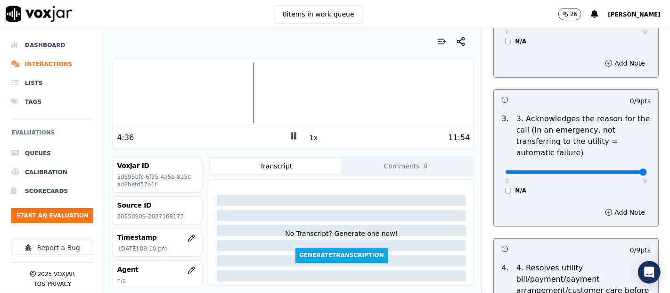
type input "9"
click at [616, 170] on input "range" at bounding box center [576, 172] width 142 height 4
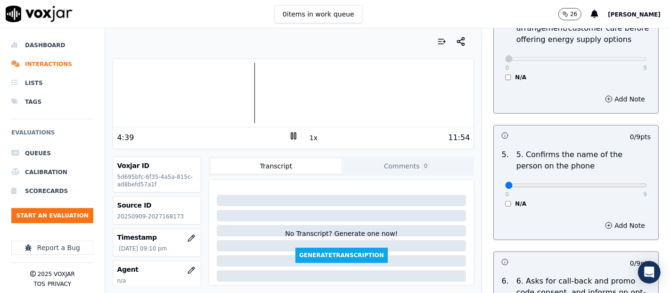
scroll to position [734, 0]
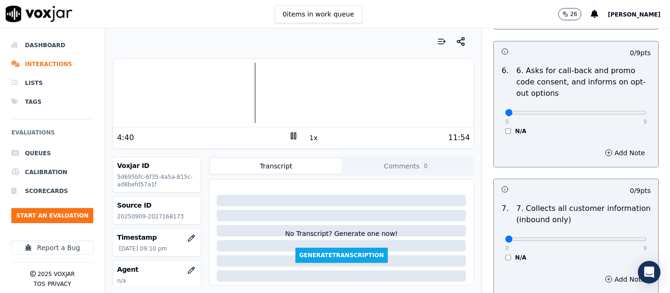
click at [616, 119] on div "0 9 N/A" at bounding box center [576, 117] width 157 height 36
type input "9"
click at [619, 112] on input "range" at bounding box center [576, 113] width 142 height 4
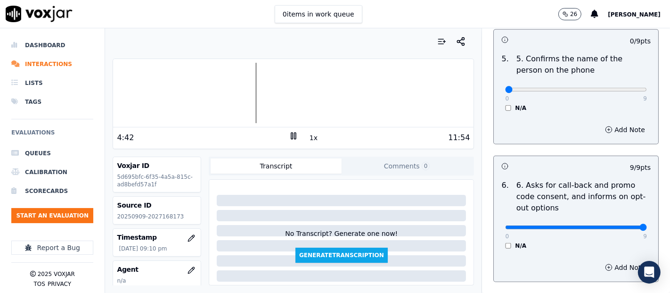
scroll to position [629, 0]
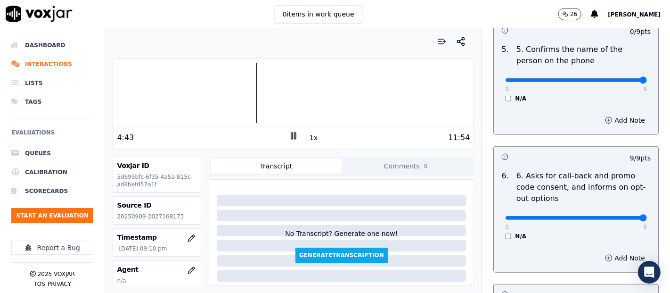
type input "9"
click at [619, 79] on input "range" at bounding box center [576, 80] width 142 height 4
click at [498, 229] on div "0 9 N/A" at bounding box center [576, 222] width 157 height 36
click at [505, 212] on div "0 9" at bounding box center [576, 217] width 142 height 11
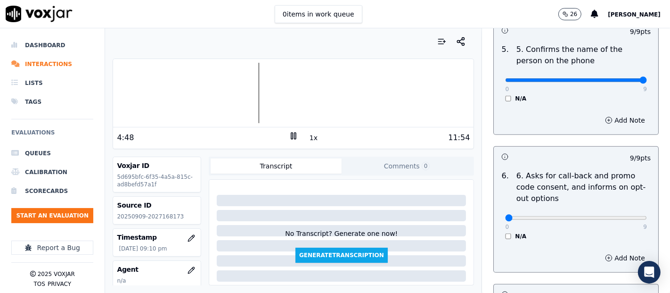
type input "0"
click at [505, 216] on input "range" at bounding box center [576, 218] width 142 height 4
click at [495, 239] on div "6 . 6. Asks for call-back and promo code consent, and informs on opt-out option…" at bounding box center [576, 204] width 164 height 77
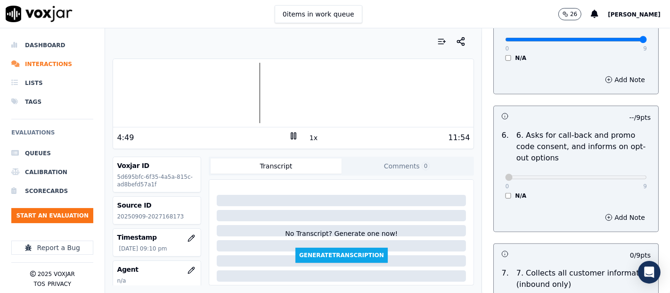
scroll to position [734, 0]
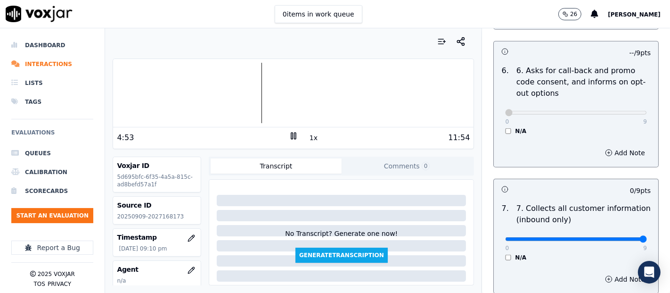
type input "9"
click at [615, 237] on input "range" at bounding box center [576, 239] width 142 height 4
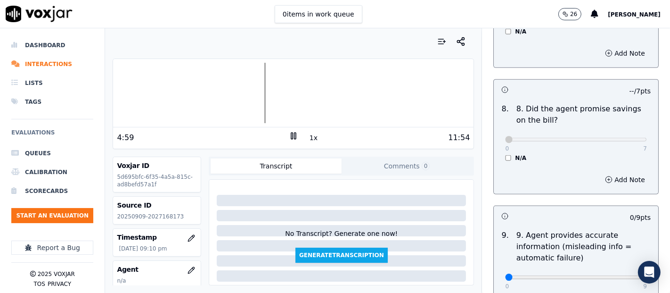
scroll to position [995, 0]
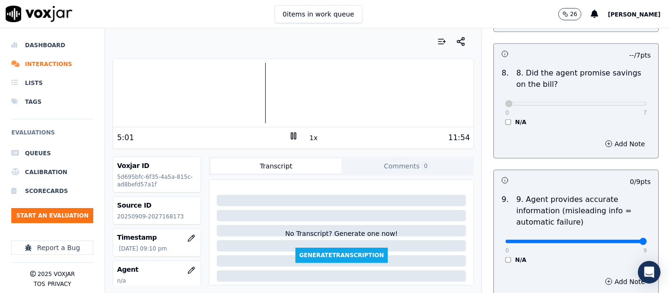
type input "9"
click at [616, 240] on input "range" at bounding box center [576, 241] width 142 height 4
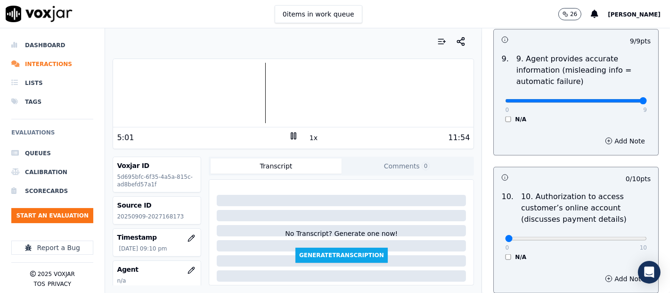
scroll to position [1152, 0]
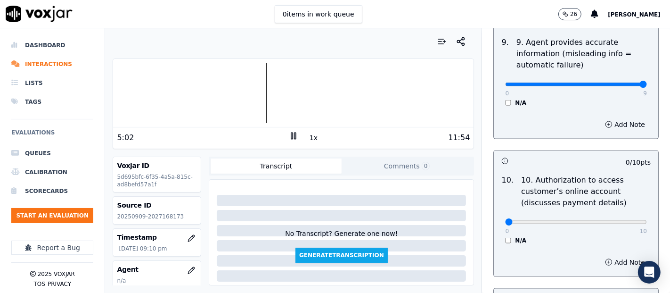
click at [498, 241] on div "10 . 10. Authorization to access customer’s online account (discusses payment d…" at bounding box center [576, 209] width 164 height 77
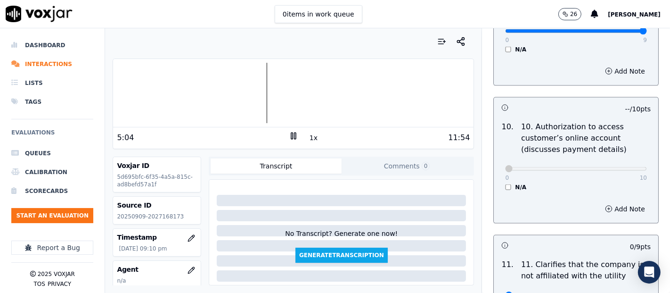
scroll to position [1257, 0]
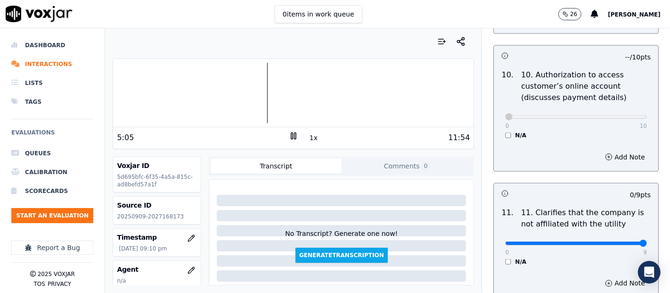
type input "9"
click at [622, 243] on input "range" at bounding box center [576, 243] width 142 height 4
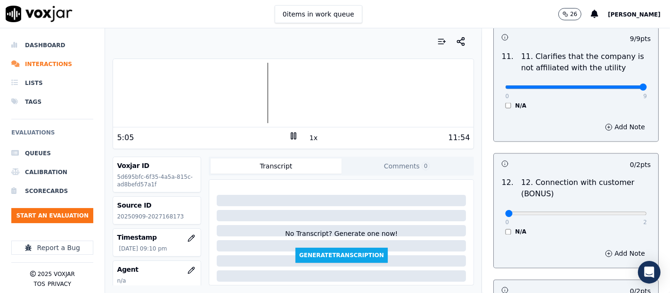
scroll to position [1414, 0]
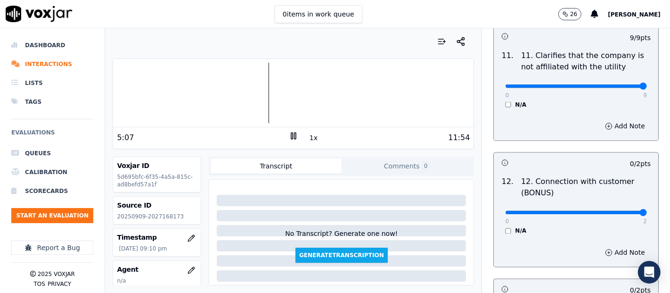
type input "2"
click at [620, 211] on input "range" at bounding box center [576, 213] width 142 height 4
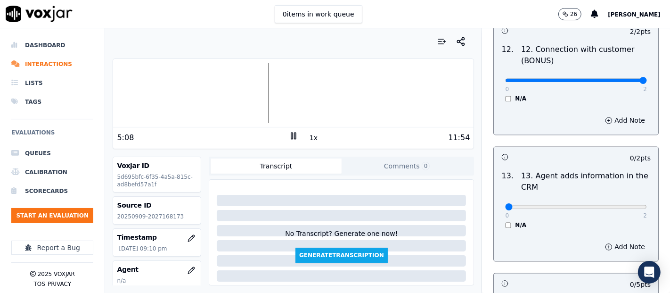
scroll to position [1571, 0]
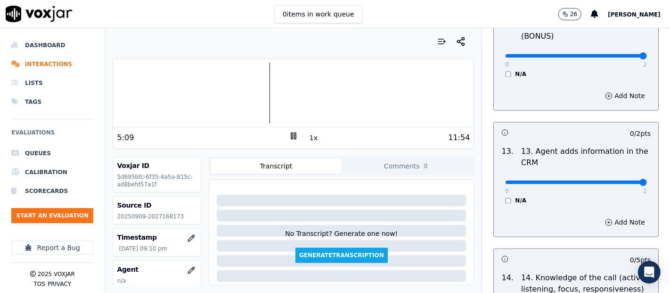
type input "2"
click at [618, 180] on input "range" at bounding box center [576, 182] width 142 height 4
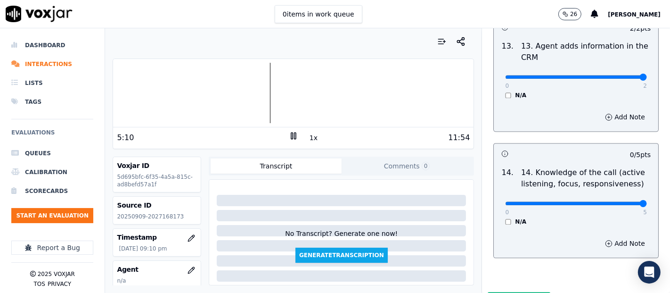
type input "5"
click at [614, 201] on input "range" at bounding box center [576, 203] width 142 height 4
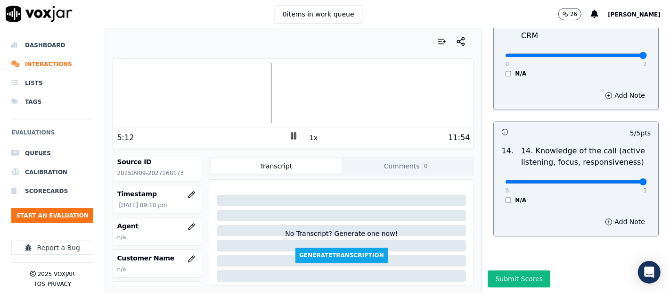
scroll to position [105, 0]
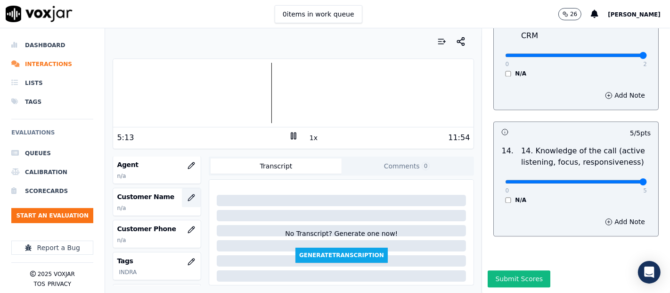
click at [188, 194] on icon "button" at bounding box center [192, 198] width 8 height 8
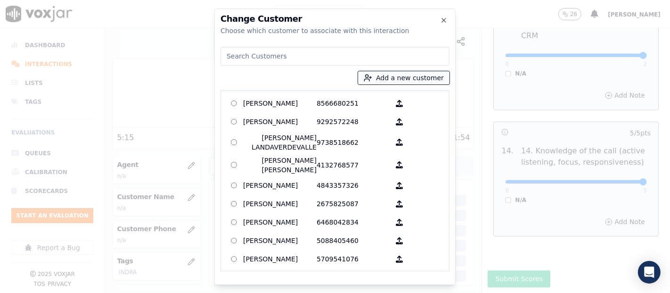
click at [387, 79] on button "Add a new customer" at bounding box center [403, 77] width 91 height 13
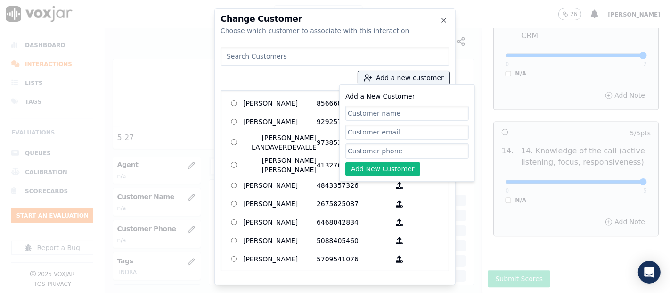
paste input "[PERSON_NAME]"
type input "[PERSON_NAME]"
click at [376, 147] on input "Add a New Customer" at bounding box center [406, 150] width 123 height 15
paste input "2027168173"
type input "2027168173"
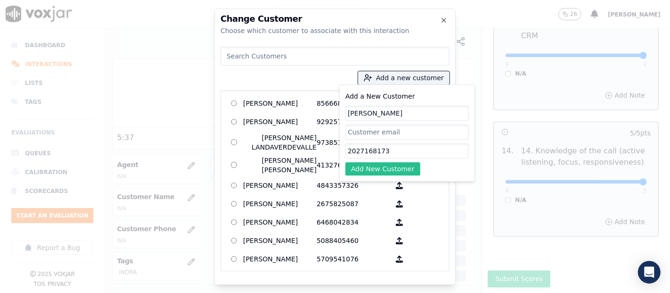
click at [378, 163] on button "Add New Customer" at bounding box center [382, 168] width 75 height 13
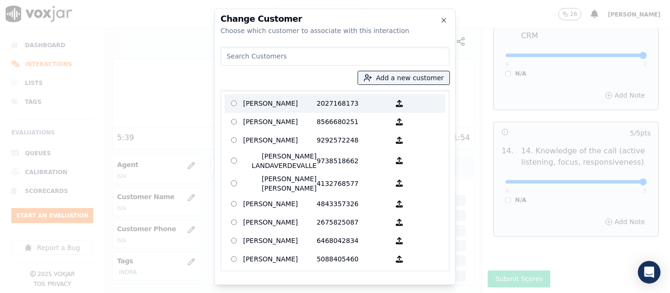
click at [308, 108] on p "[PERSON_NAME]" at bounding box center [280, 103] width 74 height 15
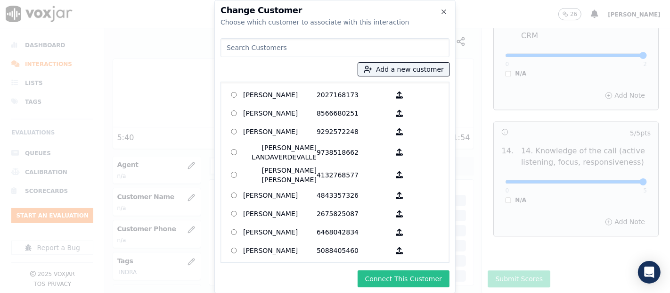
click at [386, 275] on button "Connect This Customer" at bounding box center [404, 278] width 92 height 17
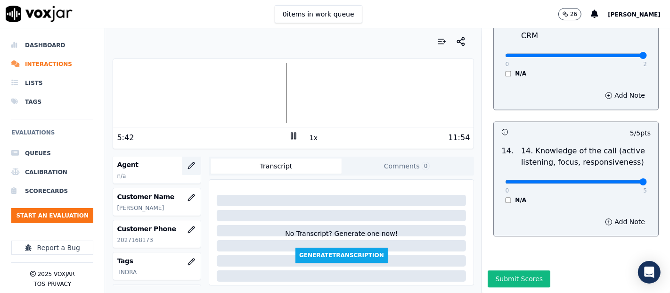
click at [188, 162] on icon "button" at bounding box center [192, 166] width 8 height 8
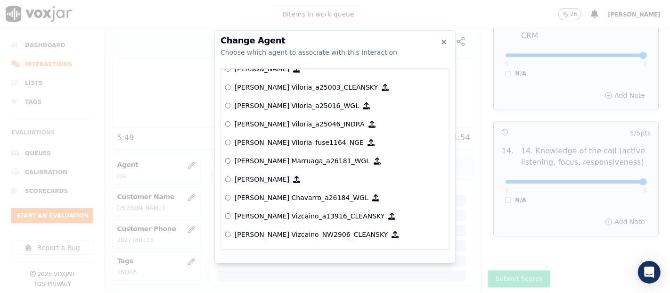
click at [172, 75] on div at bounding box center [335, 146] width 670 height 293
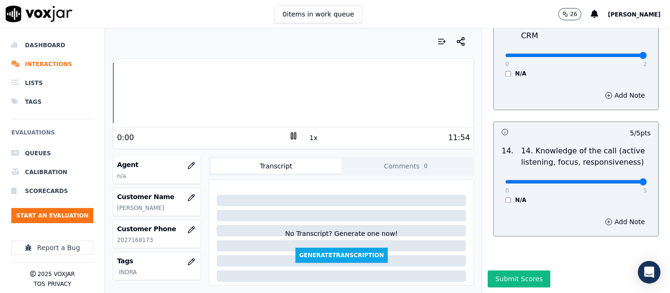
click at [50, 90] on div "Dashboard Interactions Lists Tags Evaluations Queues Calibration Scorecards Sta…" at bounding box center [335, 160] width 670 height 264
click at [289, 134] on icon at bounding box center [293, 135] width 9 height 9
click at [188, 164] on icon "button" at bounding box center [192, 166] width 8 height 8
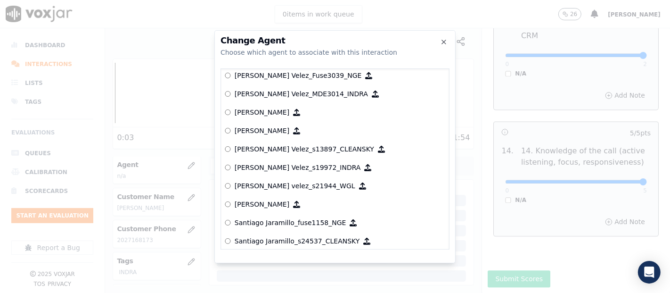
scroll to position [3968, 0]
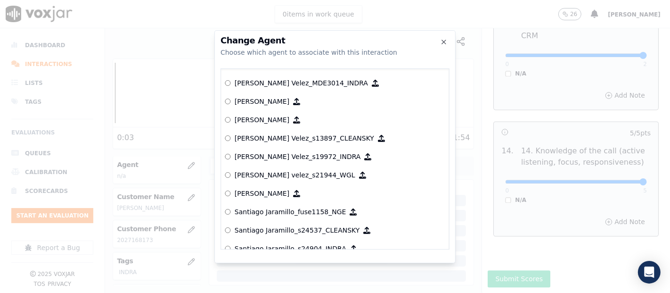
click at [280, 155] on p "[PERSON_NAME] Velez_s19972_INDRA" at bounding box center [298, 156] width 126 height 9
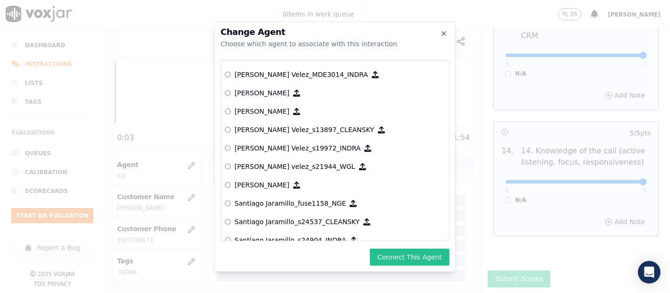
click at [399, 262] on button "Connect This Agent" at bounding box center [410, 256] width 80 height 17
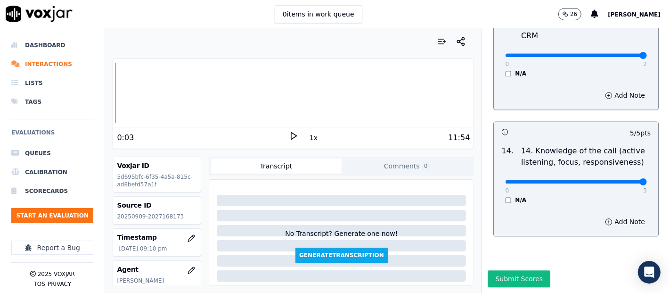
scroll to position [0, 0]
click at [488, 270] on button "Submit Scores" at bounding box center [519, 278] width 63 height 17
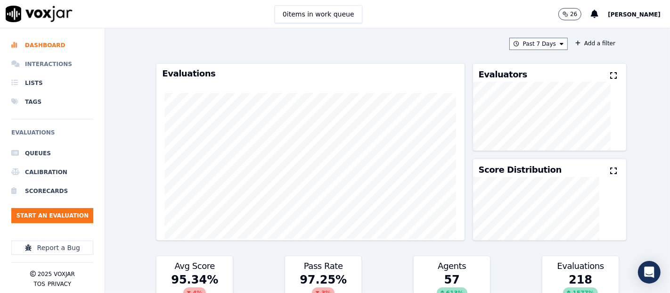
click at [36, 61] on li "Interactions" at bounding box center [52, 64] width 82 height 19
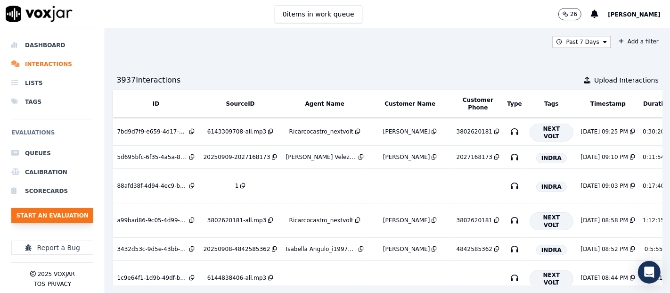
click at [55, 216] on button "Start an Evaluation" at bounding box center [52, 215] width 82 height 15
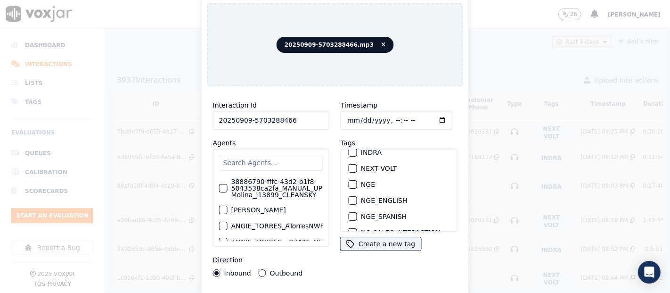
scroll to position [52, 0]
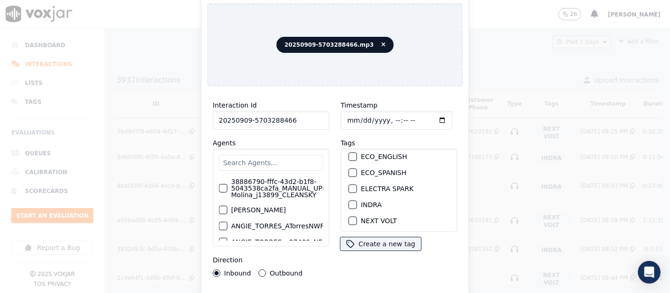
type input "20250909-5703288466"
click at [348, 205] on div "INDRA" at bounding box center [399, 205] width 108 height 16
click at [341, 203] on div "APGE CLEANSKY ECO PLUS ECO_ENGLISH ECO_SPANISH ELECTRA SPARK INDRA NEXT VOLT NG…" at bounding box center [399, 189] width 116 height 83
click at [349, 201] on div "button" at bounding box center [352, 204] width 7 height 7
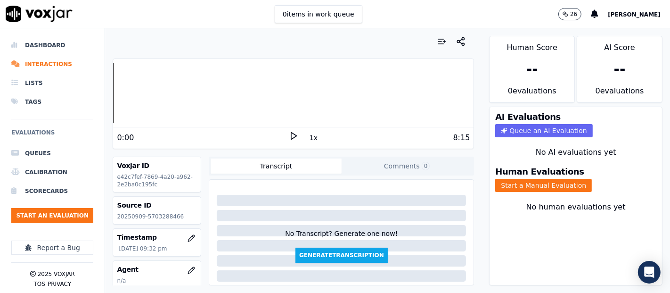
click at [155, 214] on p "20250909-5703288466" at bounding box center [157, 217] width 80 height 8
copy p "5703288466"
click at [281, 132] on div "0:00" at bounding box center [203, 137] width 172 height 11
click at [289, 135] on icon at bounding box center [293, 135] width 9 height 9
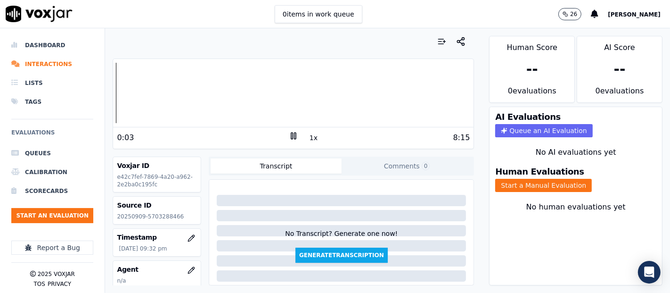
drag, startPoint x: 496, startPoint y: 175, endPoint x: 494, endPoint y: 193, distance: 18.0
click at [496, 179] on button "Start a Manual Evaluation" at bounding box center [543, 185] width 97 height 13
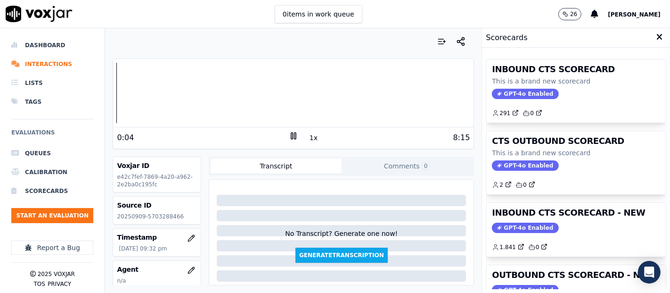
drag, startPoint x: 564, startPoint y: 225, endPoint x: 562, endPoint y: 215, distance: 10.1
click at [564, 224] on div "GPT-4o Enabled" at bounding box center [576, 227] width 168 height 10
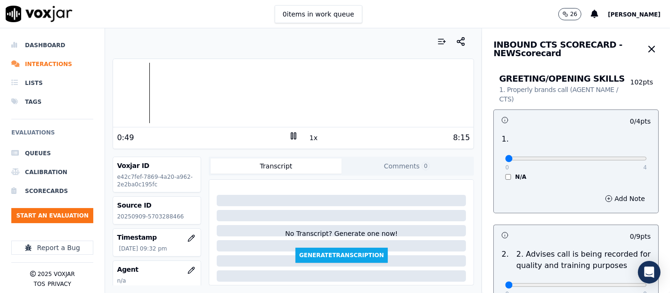
click at [289, 136] on icon at bounding box center [293, 135] width 9 height 9
click at [282, 135] on div "0:49 1x 8:15" at bounding box center [293, 137] width 361 height 20
click at [289, 135] on icon at bounding box center [293, 135] width 9 height 9
click at [195, 91] on div at bounding box center [293, 93] width 361 height 60
type input "4"
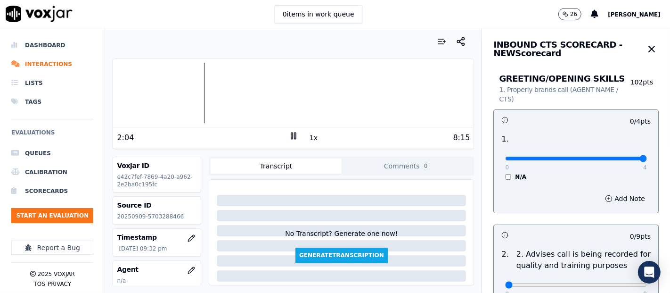
click at [619, 156] on input "range" at bounding box center [576, 158] width 142 height 4
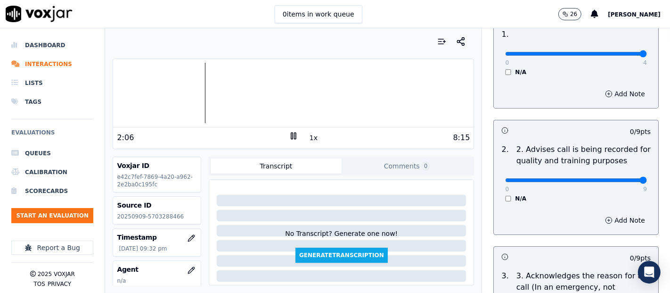
type input "9"
click at [619, 180] on input "range" at bounding box center [576, 180] width 142 height 4
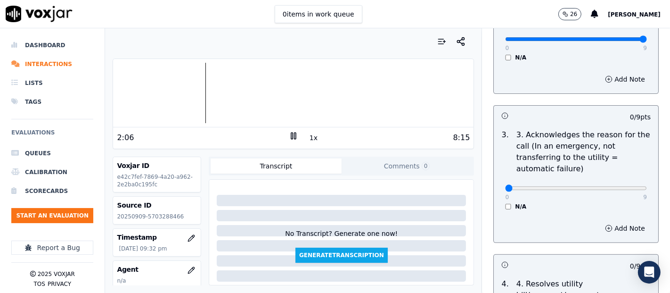
scroll to position [262, 0]
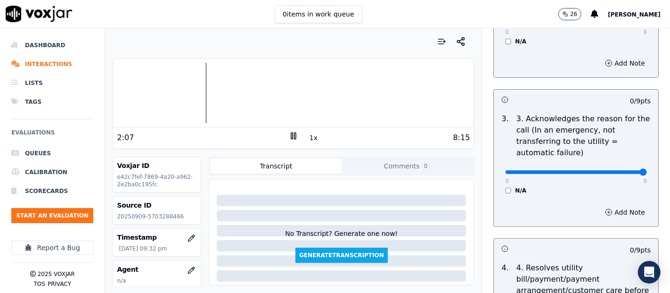
type input "9"
click at [618, 173] on input "range" at bounding box center [576, 172] width 142 height 4
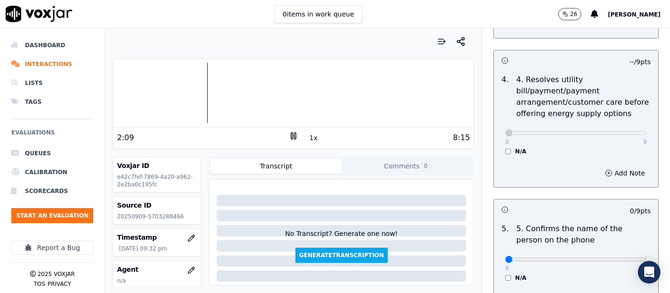
scroll to position [576, 0]
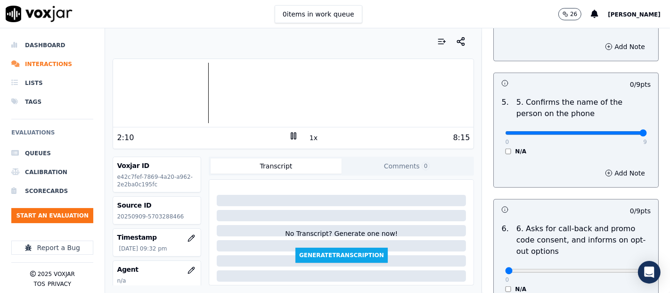
type input "9"
click at [621, 132] on input "range" at bounding box center [576, 133] width 142 height 4
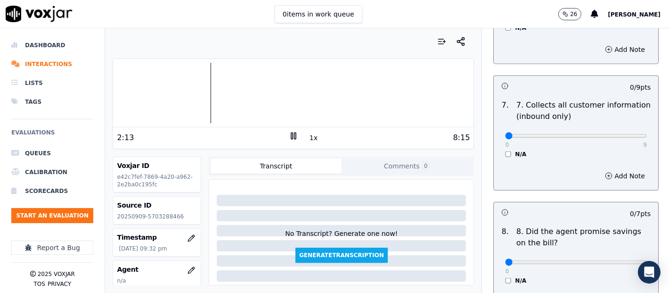
scroll to position [837, 0]
type input "9"
click at [619, 133] on input "range" at bounding box center [576, 135] width 142 height 4
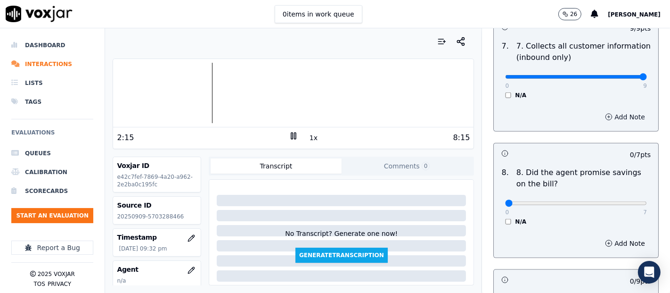
scroll to position [942, 0]
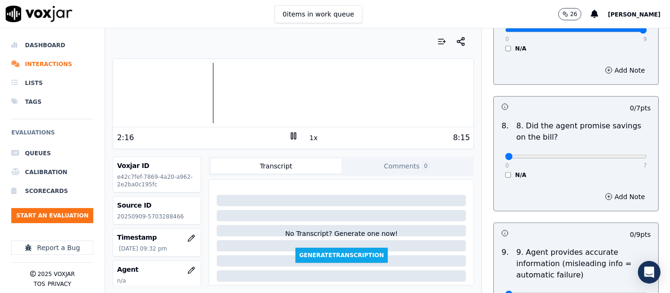
click at [498, 167] on div "0 7 N/A" at bounding box center [576, 161] width 157 height 36
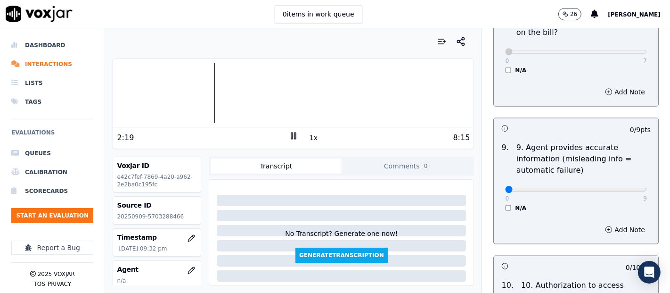
click at [625, 188] on div "0 9 N/A" at bounding box center [576, 194] width 157 height 36
type input "9"
click at [622, 188] on input "range" at bounding box center [576, 190] width 142 height 4
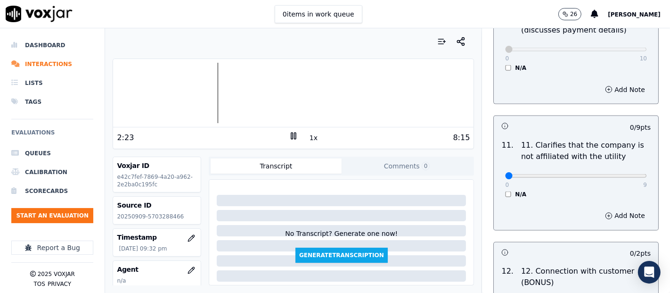
scroll to position [1361, 0]
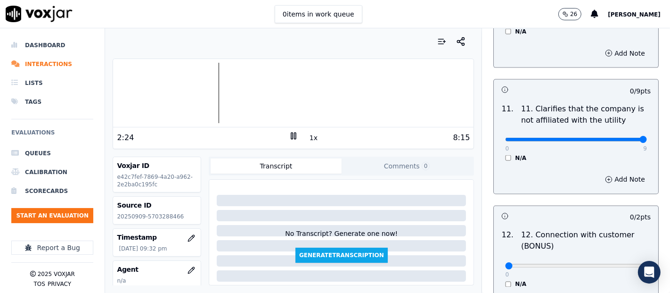
type input "9"
click at [619, 138] on input "range" at bounding box center [576, 140] width 142 height 4
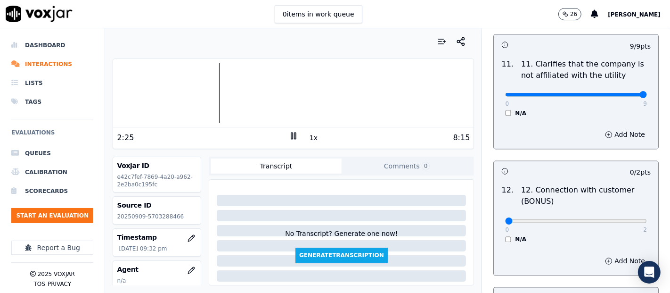
scroll to position [1466, 0]
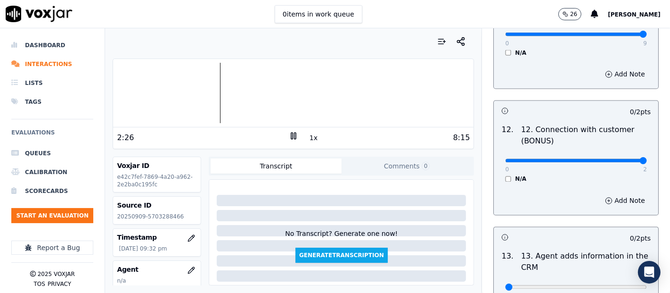
type input "2"
click at [618, 159] on input "range" at bounding box center [576, 161] width 142 height 4
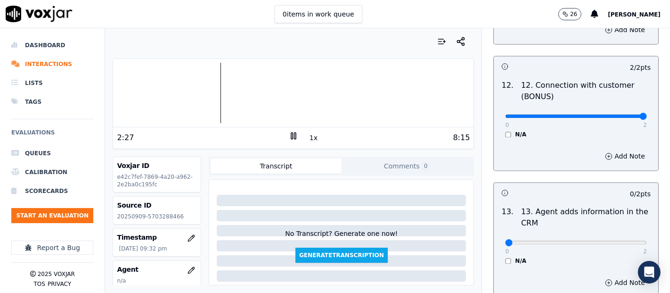
scroll to position [1571, 0]
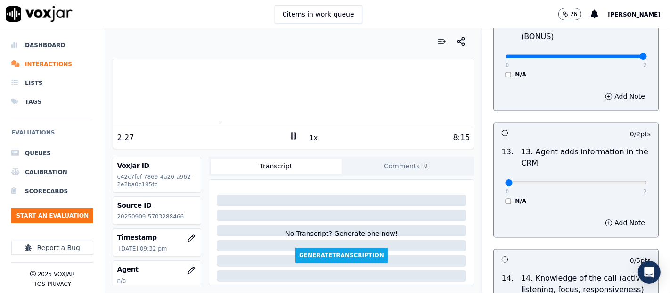
click at [618, 185] on div "0 2 N/A" at bounding box center [576, 187] width 157 height 36
type input "2"
click at [620, 181] on input "range" at bounding box center [576, 182] width 142 height 4
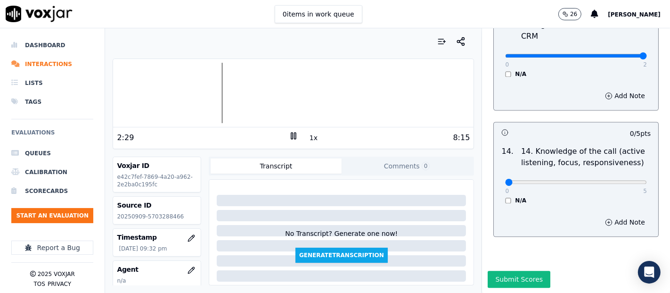
scroll to position [1717, 0]
type input "5"
click at [619, 180] on input "range" at bounding box center [576, 182] width 142 height 4
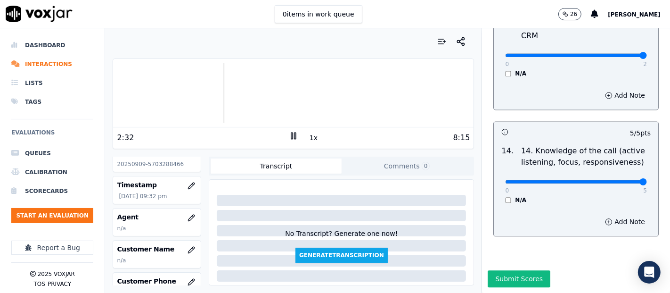
scroll to position [105, 0]
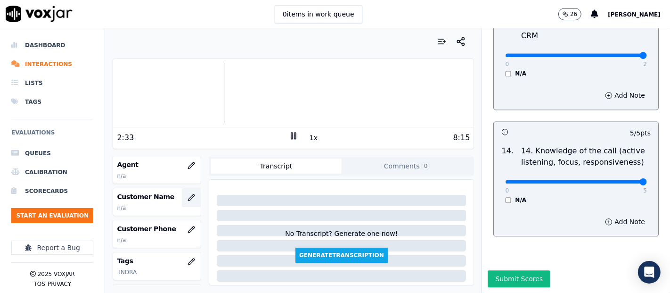
click at [182, 198] on button "button" at bounding box center [191, 197] width 19 height 19
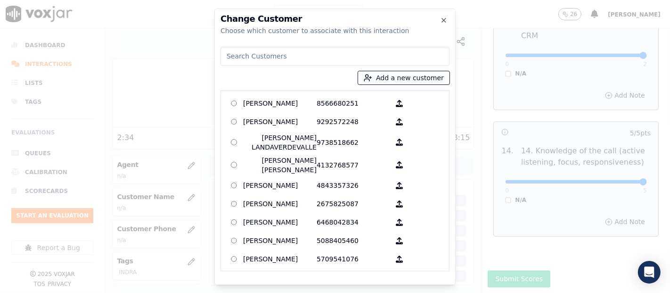
click at [397, 72] on button "Add a new customer" at bounding box center [403, 77] width 91 height 13
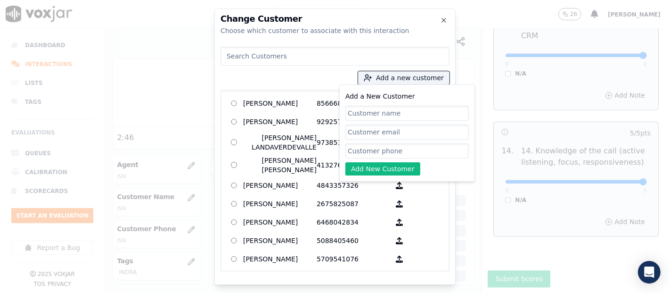
paste input "MICHELLE DOMINGUEZ RAMOS"
type input "MICHELLE DOMINGUEZ RAMOS"
click at [364, 149] on input "Add a New Customer" at bounding box center [406, 150] width 123 height 15
paste input "5703288466"
type input "5703288466"
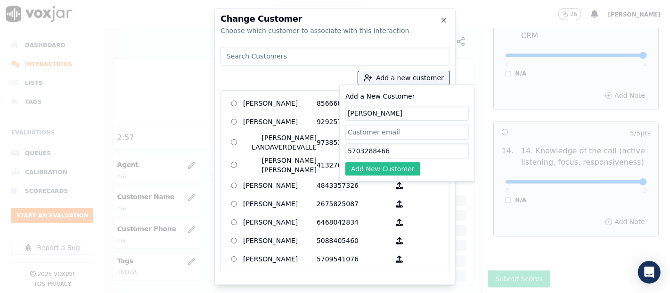
click at [370, 170] on button "Add New Customer" at bounding box center [382, 168] width 75 height 13
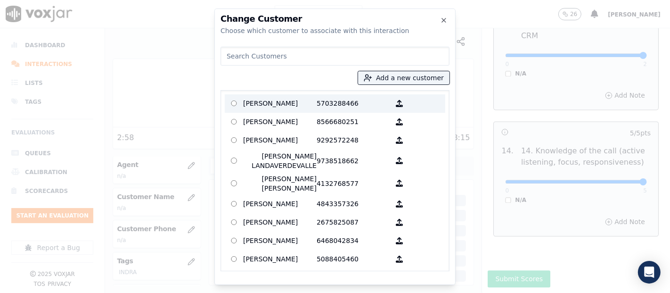
click at [296, 109] on p "MICHELLE DOMINGUEZ RAMOS" at bounding box center [280, 103] width 74 height 15
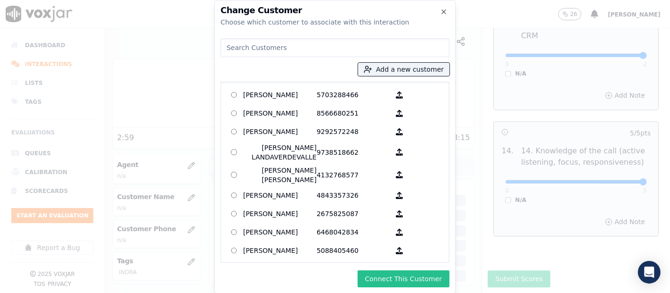
click at [382, 279] on button "Connect This Customer" at bounding box center [404, 278] width 92 height 17
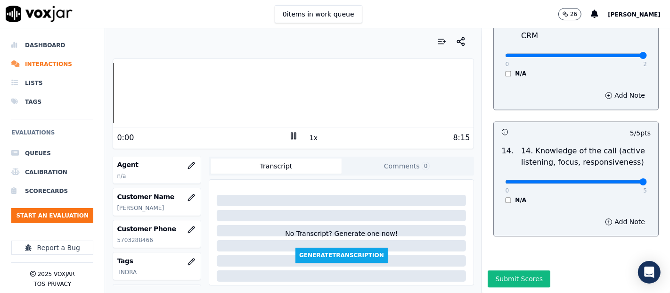
click at [98, 106] on div "Dashboard Interactions Lists Tags Evaluations Queues Calibration Scorecards Sta…" at bounding box center [335, 160] width 670 height 264
click at [188, 165] on icon "button" at bounding box center [191, 165] width 6 height 6
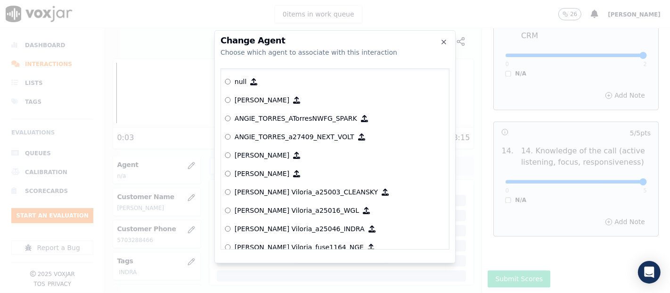
click at [199, 122] on div at bounding box center [335, 146] width 670 height 293
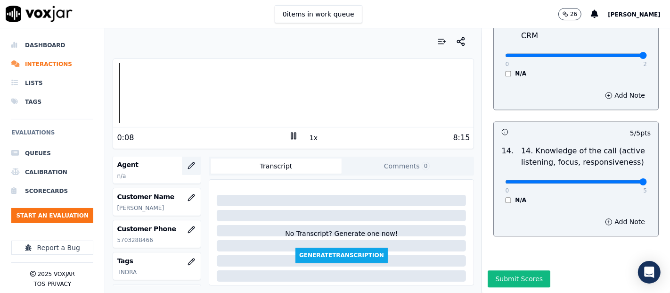
click at [188, 165] on icon "button" at bounding box center [192, 166] width 8 height 8
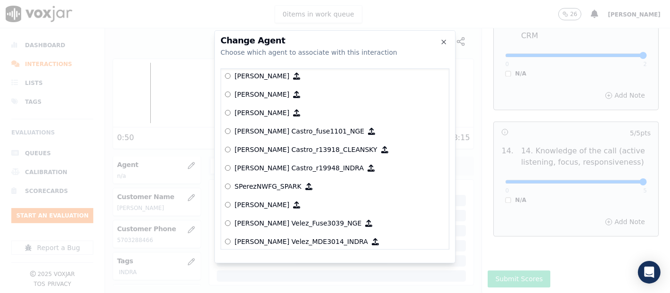
scroll to position [3846, 0]
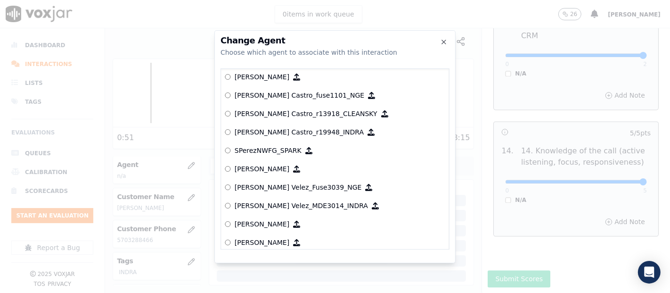
click at [266, 203] on p "[PERSON_NAME] Velez_MDE3014_INDRA" at bounding box center [301, 205] width 133 height 9
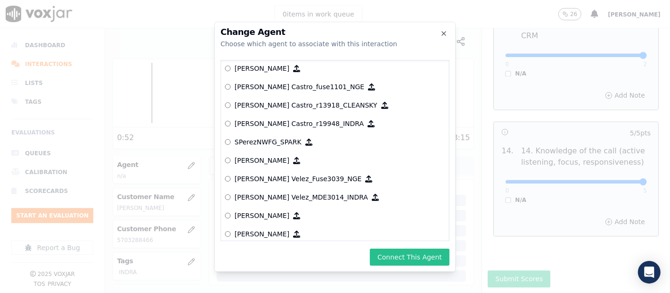
click at [408, 262] on button "Connect This Agent" at bounding box center [410, 256] width 80 height 17
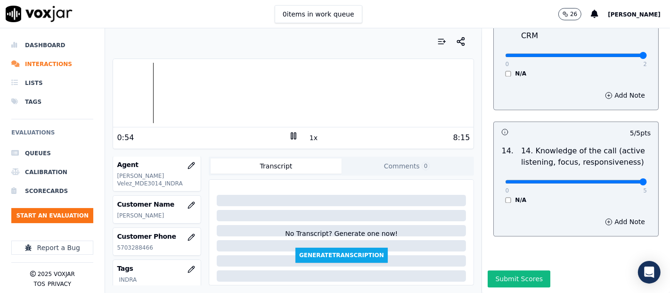
click at [298, 134] on div "8:15" at bounding box center [384, 137] width 172 height 11
click at [295, 134] on rect at bounding box center [295, 135] width 1 height 6
click at [505, 270] on button "Submit Scores" at bounding box center [519, 278] width 63 height 17
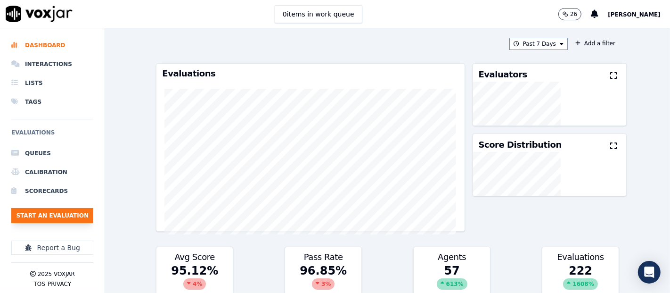
click at [41, 217] on button "Start an Evaluation" at bounding box center [52, 215] width 82 height 15
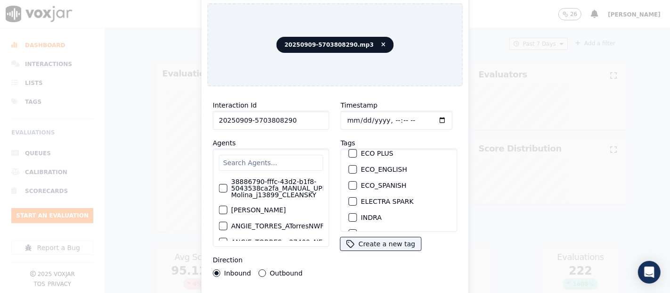
scroll to position [52, 0]
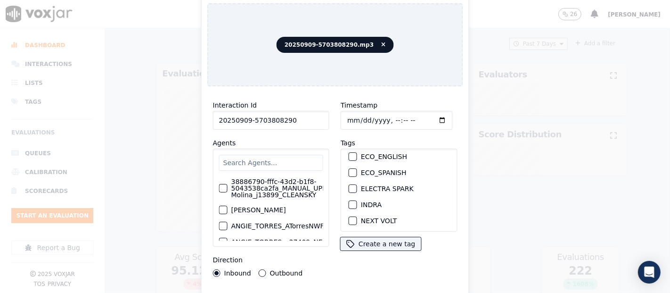
type input "20250909-5703808290"
drag, startPoint x: 350, startPoint y: 196, endPoint x: 344, endPoint y: 203, distance: 8.8
click at [349, 201] on div "button" at bounding box center [352, 204] width 7 height 7
click at [334, 287] on div "Interaction Id 20250909-5703808290 Agents 38886790-fffc-43d2-b1f8-5043538ca2fa_…" at bounding box center [335, 202] width 256 height 217
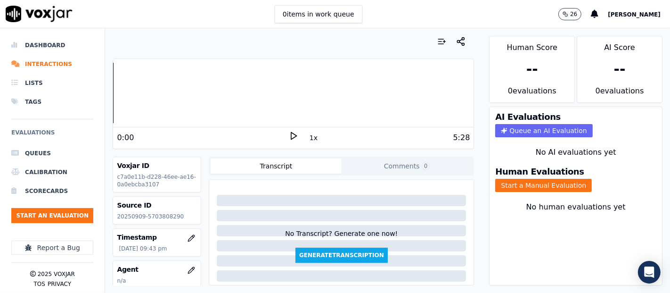
click at [161, 217] on p "20250909-5703808290" at bounding box center [157, 217] width 80 height 8
copy p "5703808290"
click at [289, 135] on icon at bounding box center [293, 135] width 9 height 9
click at [525, 179] on button "Start a Manual Evaluation" at bounding box center [543, 185] width 97 height 13
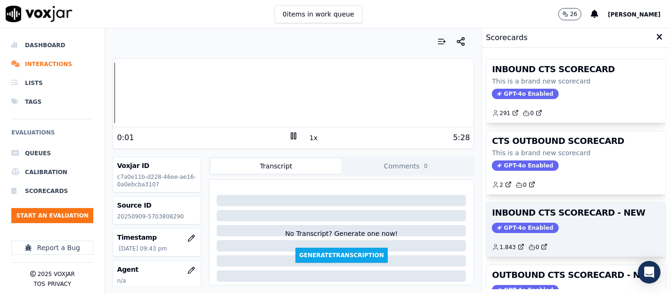
click at [545, 217] on div "INBOUND CTS SCORECARD - NEW GPT-4o Enabled 1.843 0" at bounding box center [576, 230] width 180 height 54
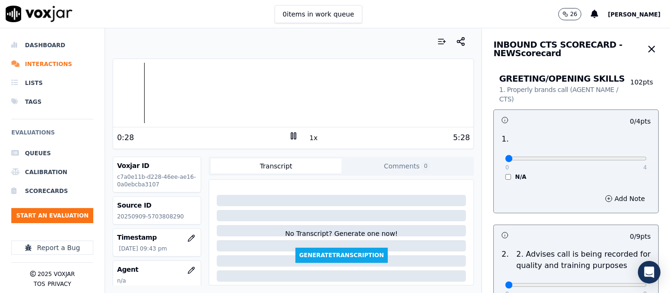
click at [295, 134] on rect at bounding box center [295, 135] width 1 height 6
click at [289, 134] on icon at bounding box center [293, 135] width 9 height 9
type input "4"
click at [615, 157] on input "range" at bounding box center [576, 158] width 142 height 4
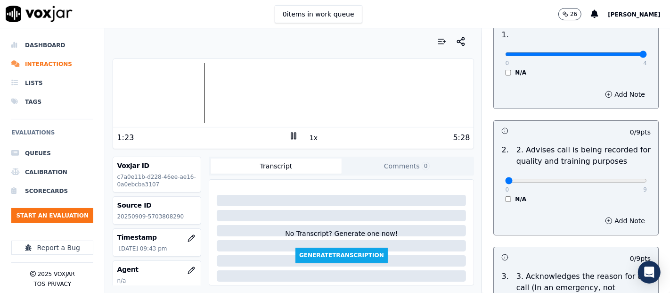
scroll to position [105, 0]
drag, startPoint x: 623, startPoint y: 176, endPoint x: 622, endPoint y: 181, distance: 5.3
click at [623, 177] on div "0 9 N/A" at bounding box center [576, 184] width 157 height 36
type input "9"
click at [622, 181] on input "range" at bounding box center [576, 180] width 142 height 4
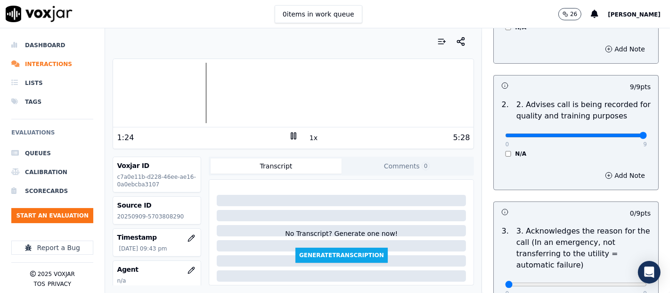
scroll to position [209, 0]
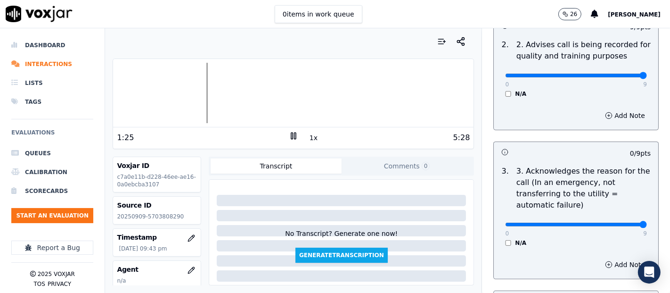
type input "9"
click at [622, 222] on input "range" at bounding box center [576, 224] width 142 height 4
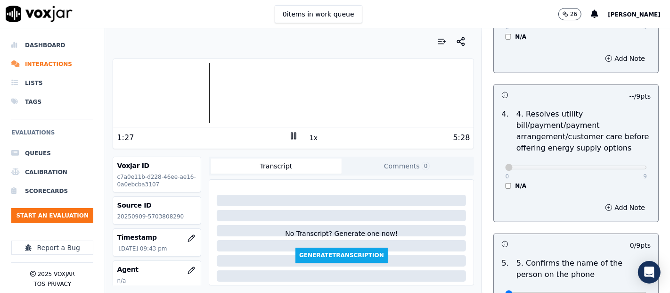
scroll to position [471, 0]
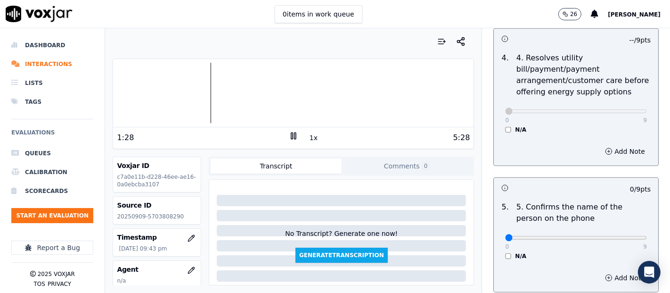
drag, startPoint x: 621, startPoint y: 232, endPoint x: 622, endPoint y: 239, distance: 7.1
click at [622, 238] on div "0 9" at bounding box center [576, 236] width 142 height 11
type input "9"
click at [622, 239] on input "range" at bounding box center [576, 238] width 142 height 4
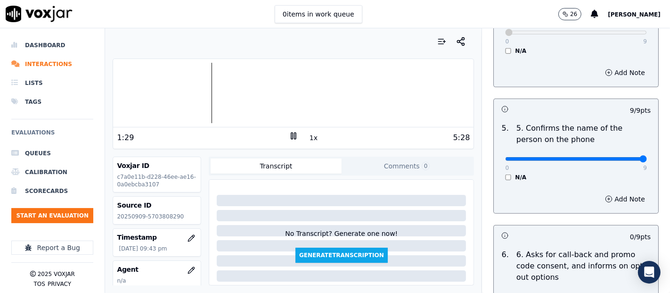
scroll to position [628, 0]
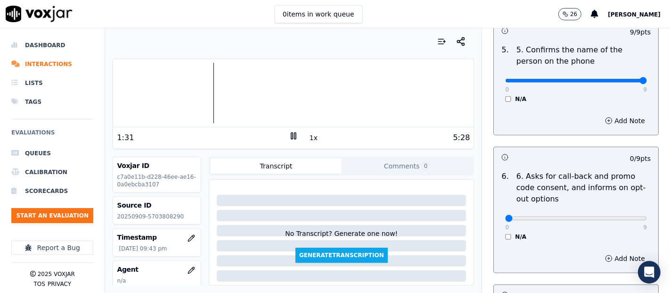
click at [498, 229] on div "0 9 N/A" at bounding box center [576, 223] width 157 height 36
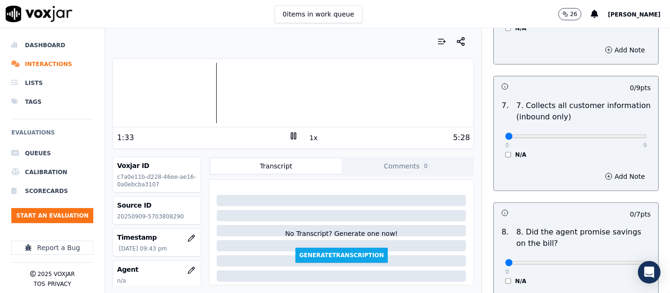
scroll to position [837, 0]
click at [643, 140] on p "9" at bounding box center [645, 144] width 4 height 8
type input "9"
click at [618, 135] on input "range" at bounding box center [576, 135] width 142 height 4
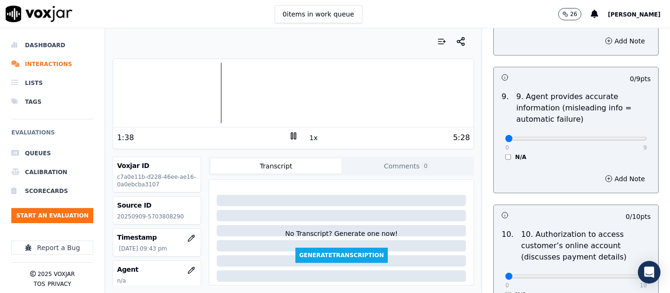
scroll to position [1099, 0]
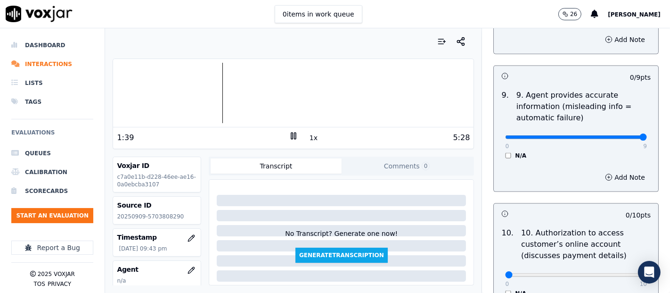
type input "9"
click at [618, 135] on input "range" at bounding box center [576, 137] width 142 height 4
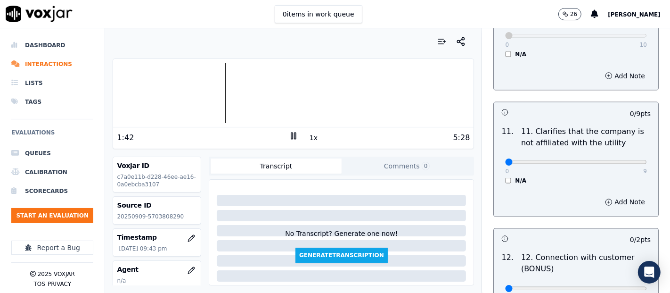
scroll to position [1361, 0]
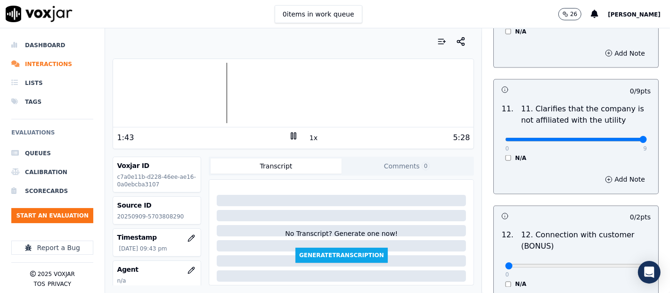
type input "9"
click at [619, 138] on input "range" at bounding box center [576, 140] width 142 height 4
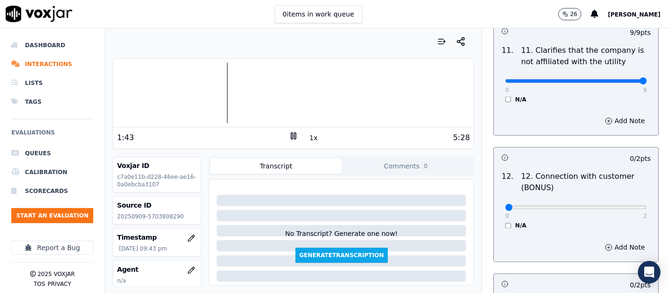
scroll to position [1466, 0]
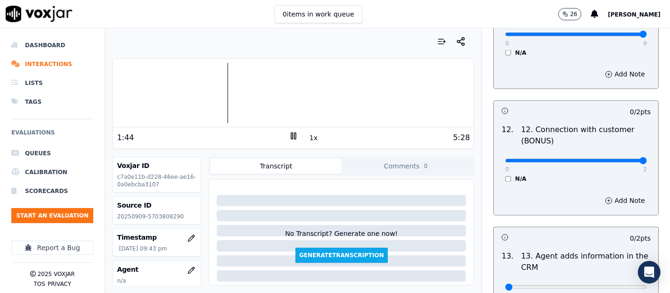
type input "2"
click at [617, 159] on input "range" at bounding box center [576, 161] width 142 height 4
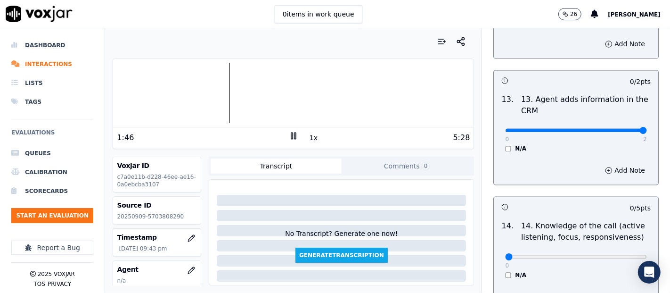
type input "2"
click at [615, 128] on input "range" at bounding box center [576, 130] width 142 height 4
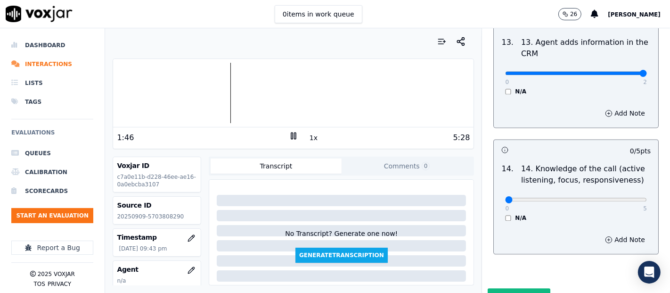
scroll to position [1717, 0]
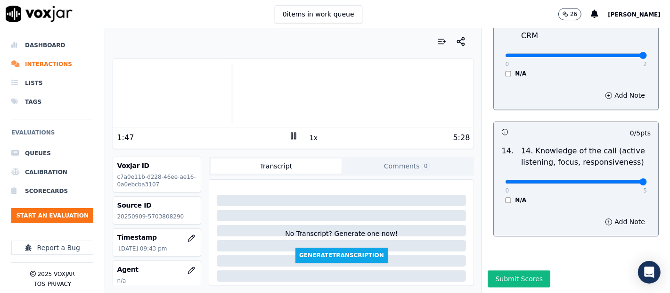
type input "5"
click at [619, 180] on input "range" at bounding box center [576, 182] width 142 height 4
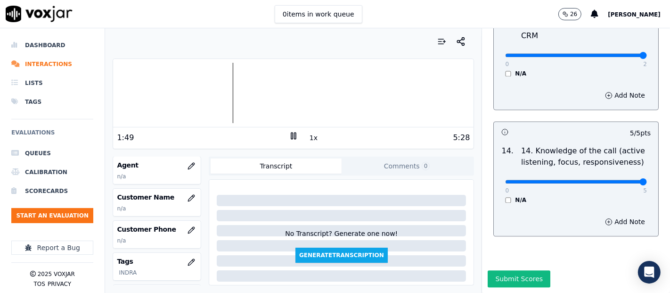
scroll to position [105, 0]
click at [192, 195] on icon "button" at bounding box center [192, 195] width 1 height 1
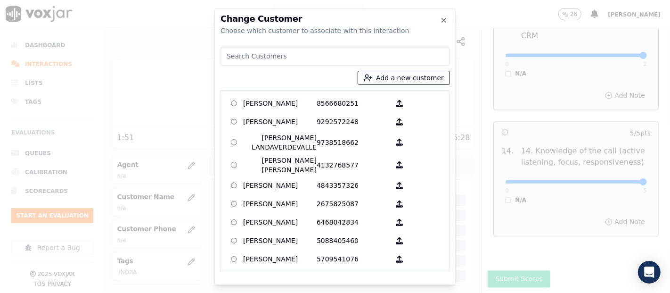
click at [370, 79] on icon "button" at bounding box center [367, 80] width 5 height 2
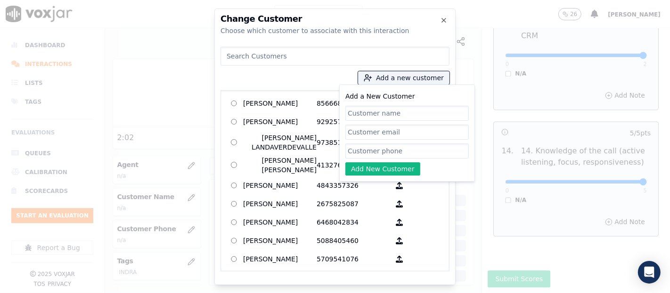
paste input "enny [PERSON_NAME] [PERSON_NAME]"
click at [353, 111] on input "enny [PERSON_NAME] [PERSON_NAME]" at bounding box center [406, 113] width 123 height 15
type input "[PERSON_NAME] [PERSON_NAME]"
click at [410, 144] on input "Add a New Customer" at bounding box center [406, 150] width 123 height 15
paste input "5703808290"
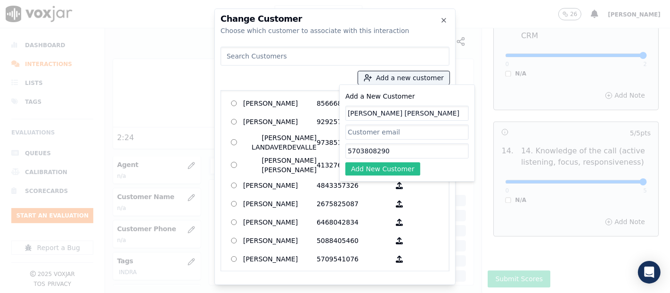
type input "5703808290"
click at [375, 170] on button "Add New Customer" at bounding box center [382, 168] width 75 height 13
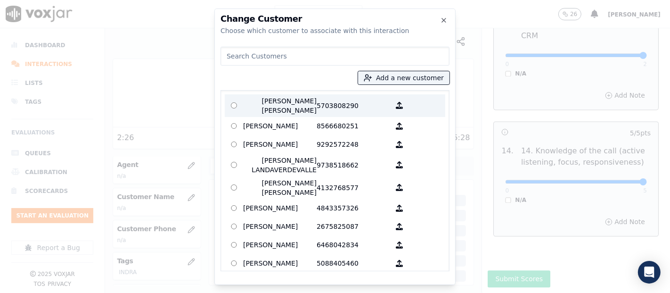
click at [322, 113] on p "5703808290" at bounding box center [354, 105] width 74 height 19
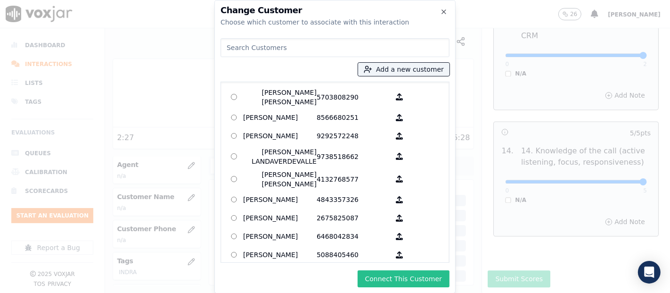
click at [410, 274] on button "Connect This Customer" at bounding box center [404, 278] width 92 height 17
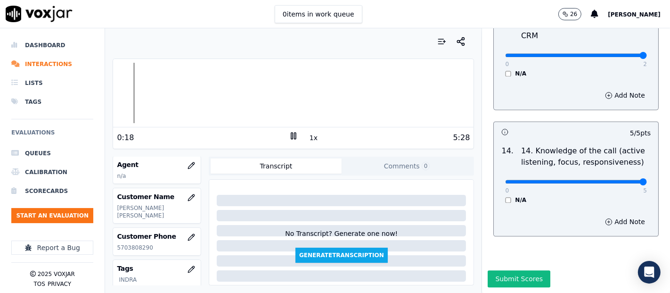
click at [90, 110] on div "Dashboard Interactions Lists Tags Evaluations Queues Calibration Scorecards Sta…" at bounding box center [335, 160] width 670 height 264
click at [188, 162] on icon "button" at bounding box center [192, 166] width 8 height 8
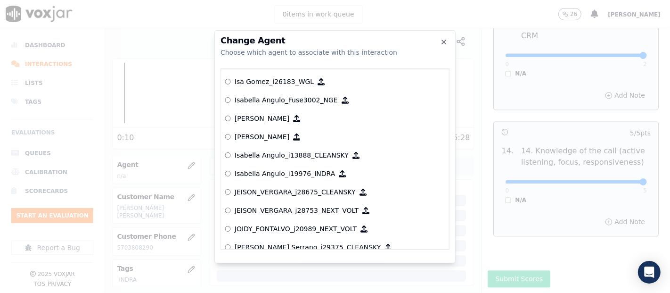
scroll to position [2259, 0]
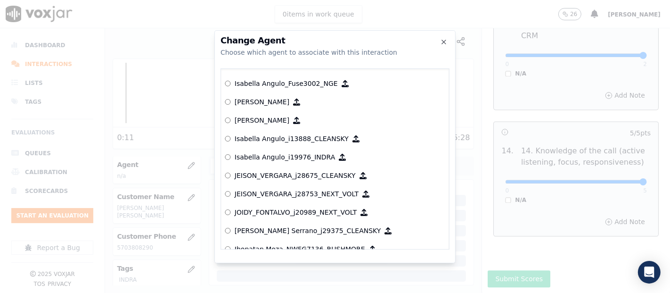
click at [291, 158] on p "Isabella Angulo_i19976_INDRA" at bounding box center [285, 156] width 101 height 9
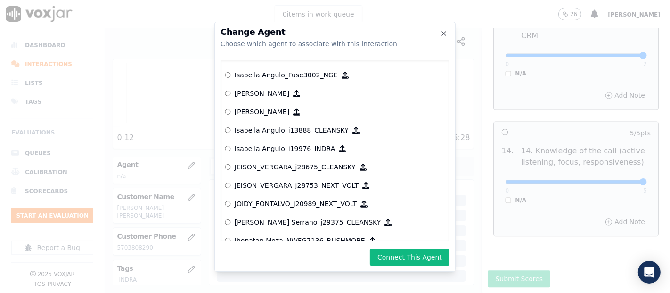
click at [400, 254] on button "Connect This Agent" at bounding box center [410, 256] width 80 height 17
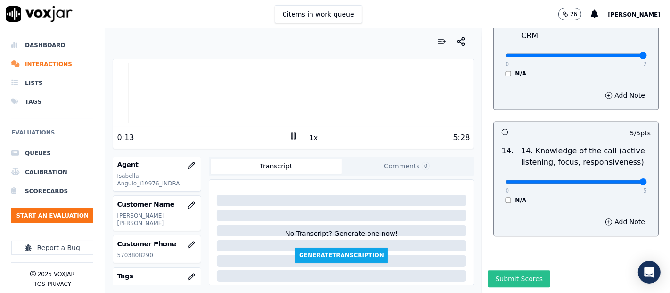
click at [506, 270] on button "Submit Scores" at bounding box center [519, 278] width 63 height 17
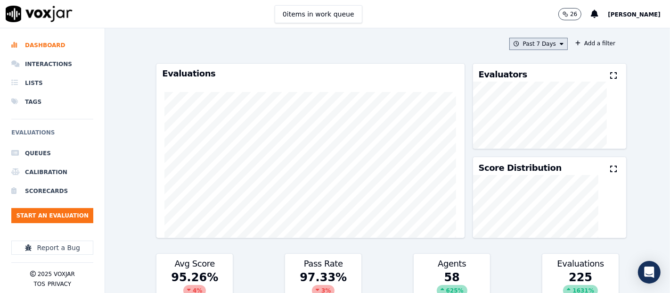
drag, startPoint x: 544, startPoint y: 36, endPoint x: 535, endPoint y: 43, distance: 11.4
click div "Past 7 Days Add a filter Evaluations Evaluators Score Distribution Avg Score 95…"
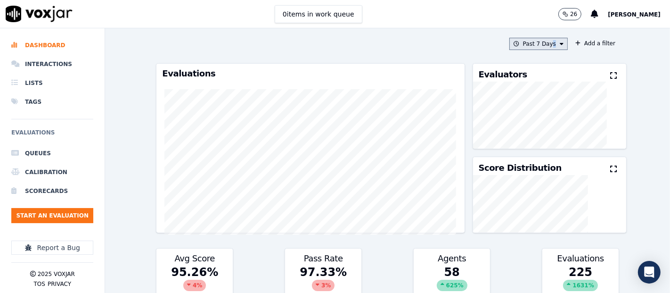
click button "Past 7 Days"
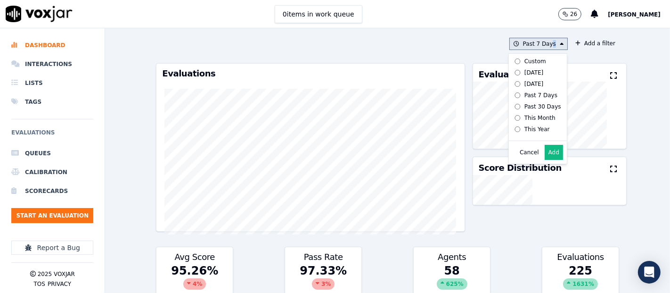
click label "[DATE]"
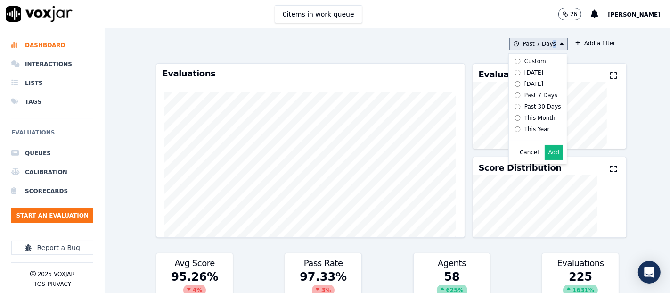
click button "Add"
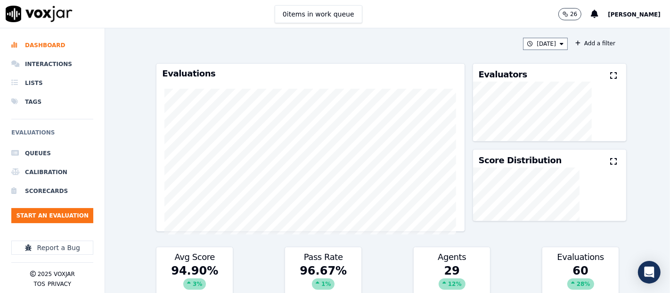
click button
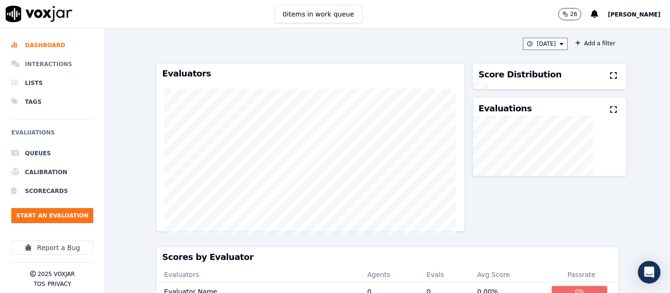
click li "Interactions"
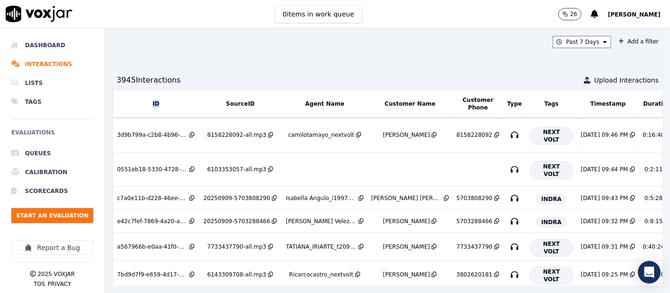
drag, startPoint x: 149, startPoint y: 102, endPoint x: 164, endPoint y: 102, distance: 14.6
click th "ID"
click div "Past 7 Days Add a filter 3945 Interaction s Upload Interactions ID SourceID Age…"
